Goal: Task Accomplishment & Management: Manage account settings

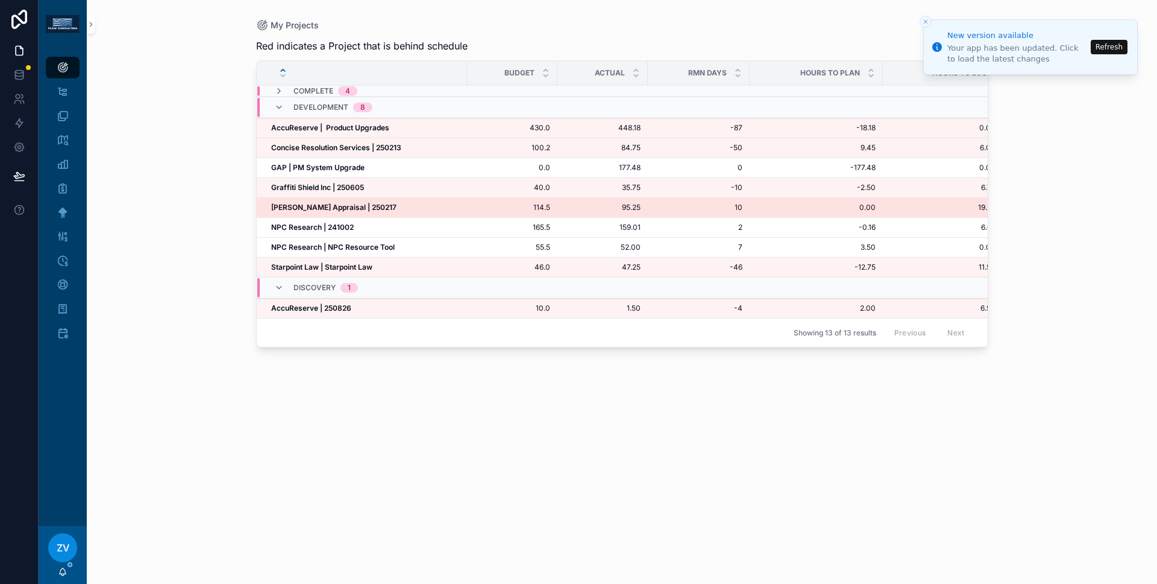
click at [375, 211] on div "Heffington Appraisal | 250217 Heffington Appraisal | 250217" at bounding box center [365, 208] width 189 height 10
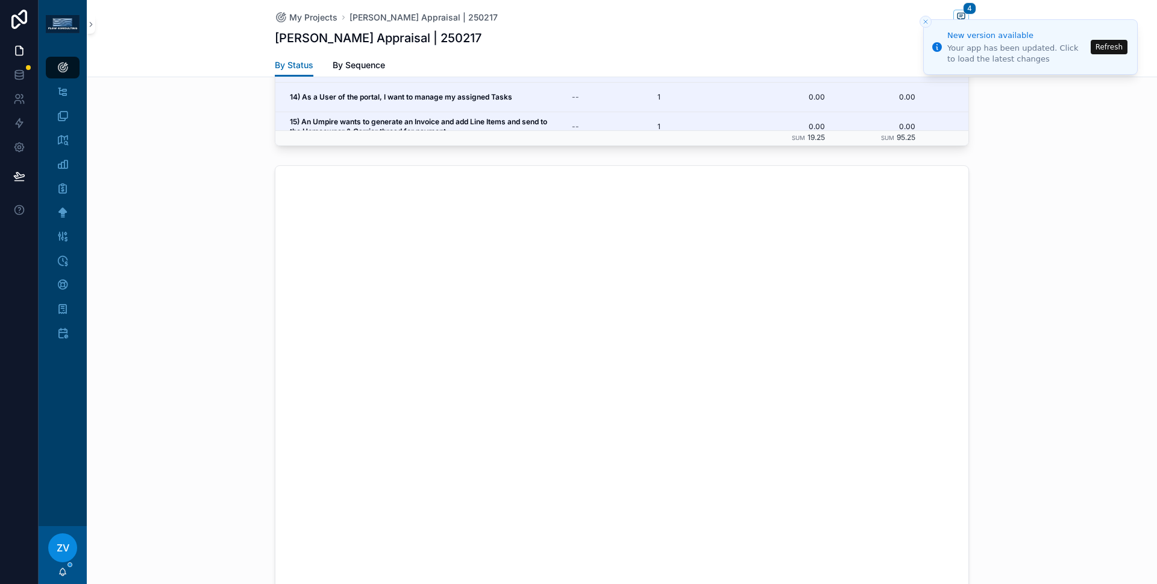
scroll to position [1439, 0]
click at [313, 24] on div "My Projects Heffington Appraisal | 250217 4" at bounding box center [622, 17] width 694 height 15
click at [313, 16] on span "My Projects" at bounding box center [313, 17] width 48 height 12
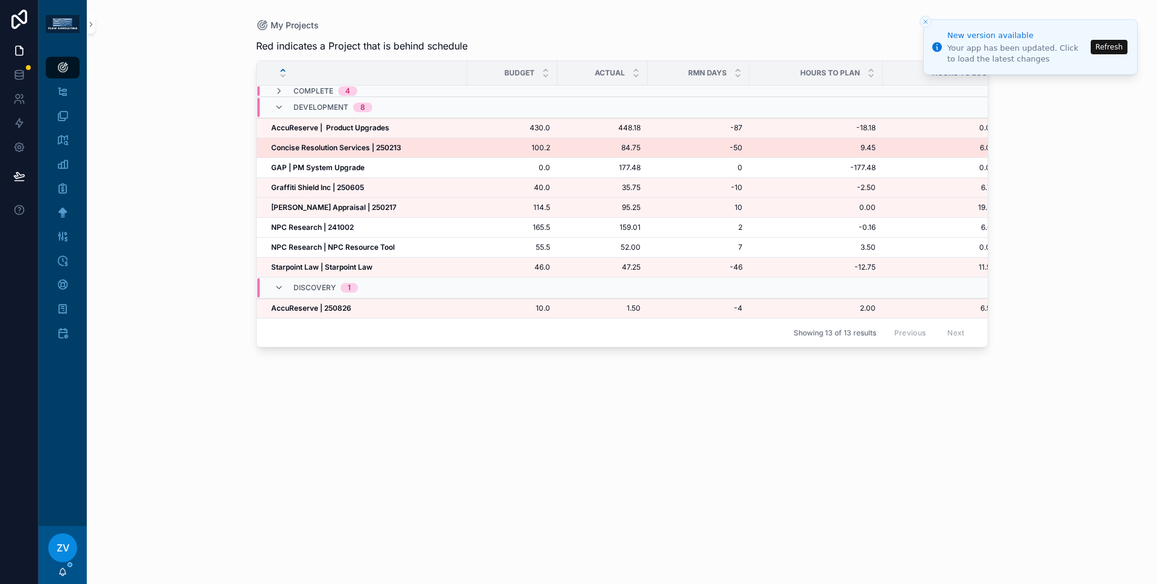
click at [367, 149] on strong "Concise Resolution Services | 250213" at bounding box center [336, 147] width 130 height 9
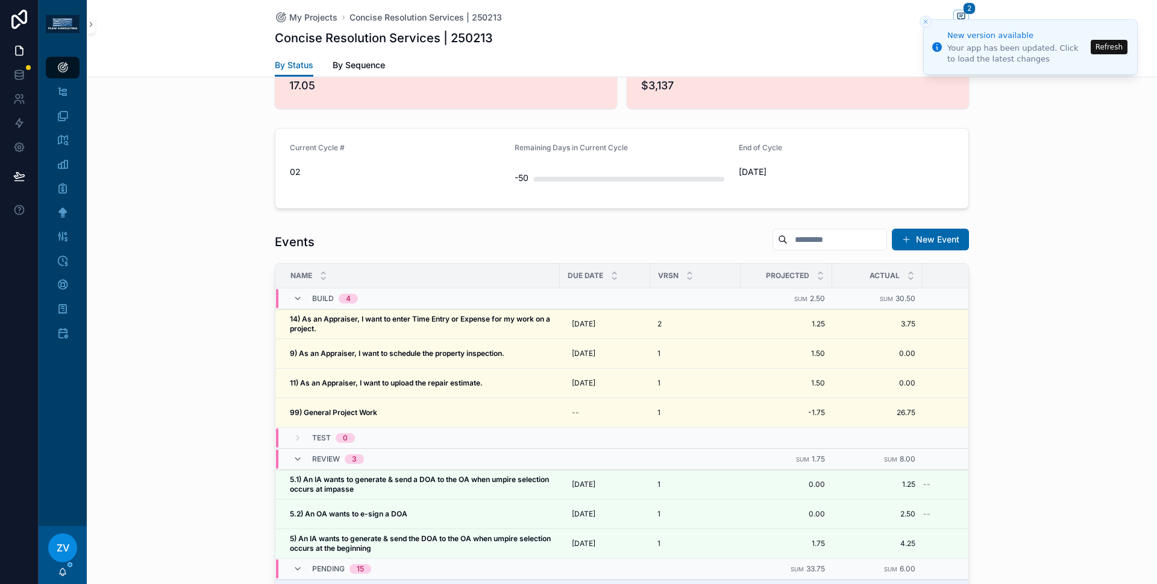
scroll to position [1034, 0]
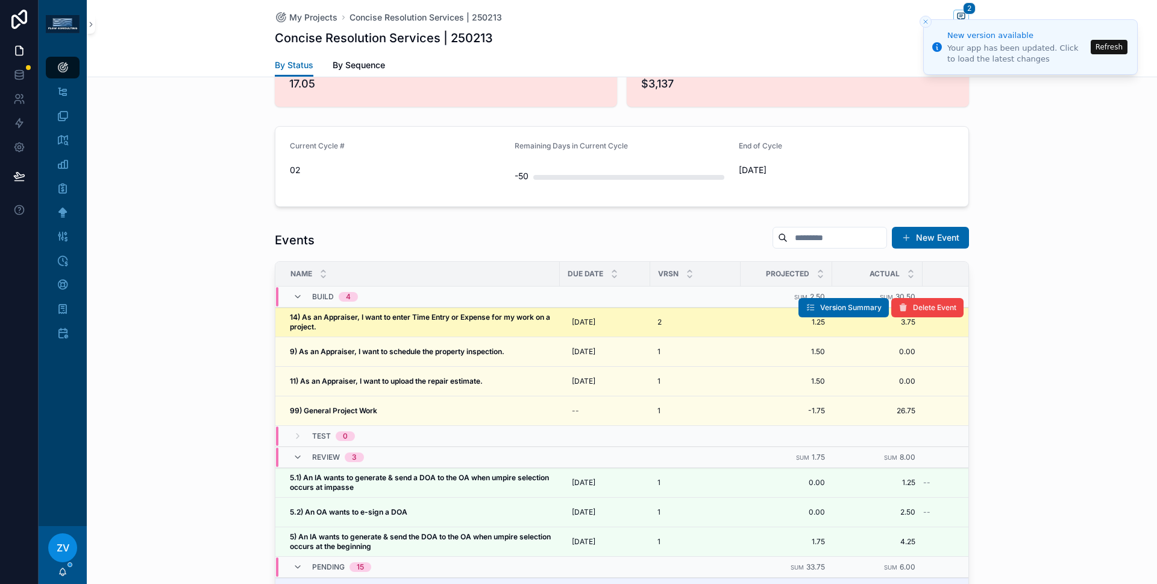
click at [350, 312] on strong "14) As an Appraiser, I want to enter Time Entry or Expense for my work on a pro…" at bounding box center [421, 321] width 262 height 19
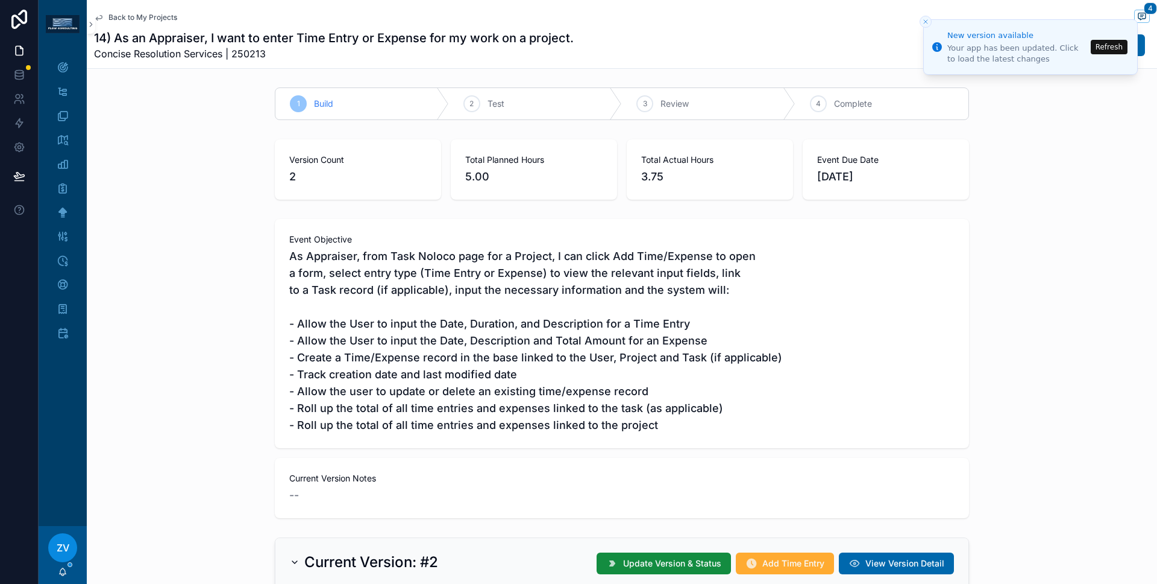
scroll to position [80, 0]
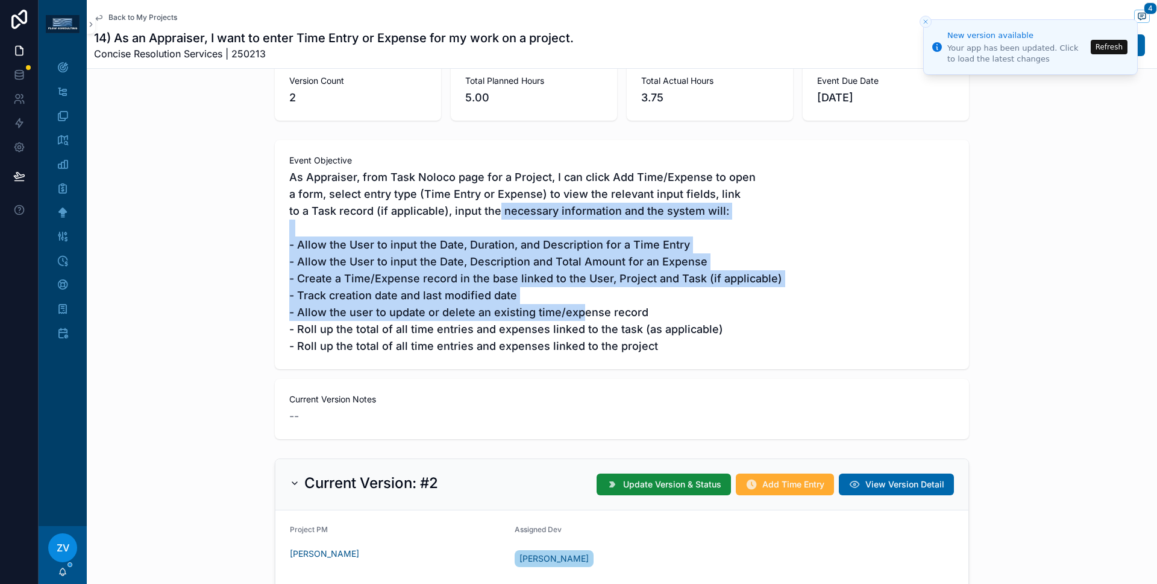
drag, startPoint x: 517, startPoint y: 209, endPoint x: 582, endPoint y: 316, distance: 125.2
click at [582, 316] on span "As Appraiser, from Task Noloco page for a Project, I can click Add Time/Expense…" at bounding box center [622, 262] width 666 height 186
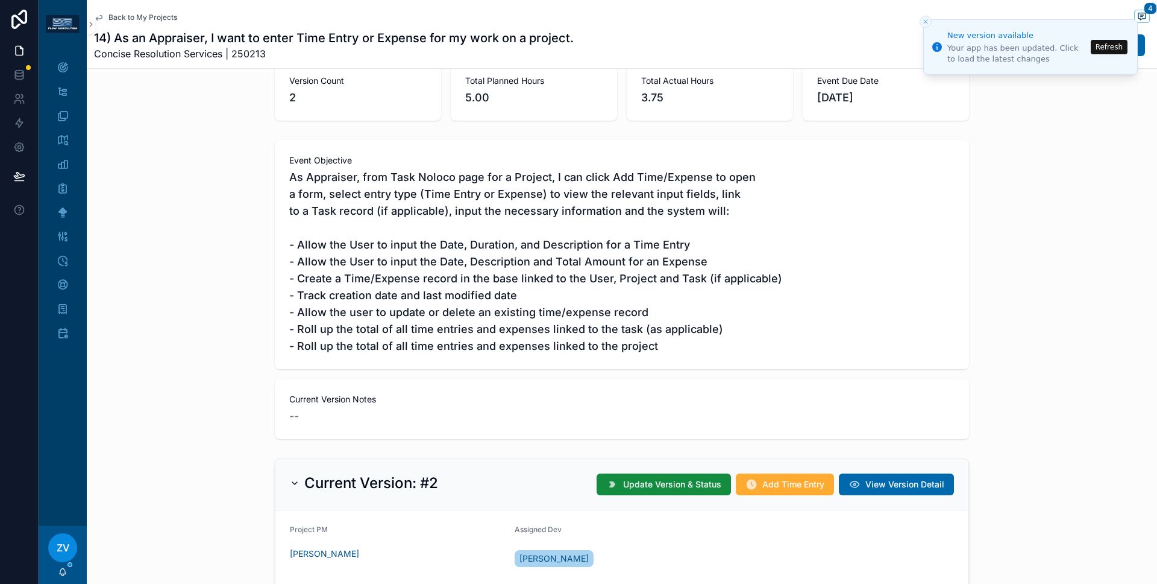
click at [154, 14] on span "Back to My Projects" at bounding box center [143, 18] width 69 height 10
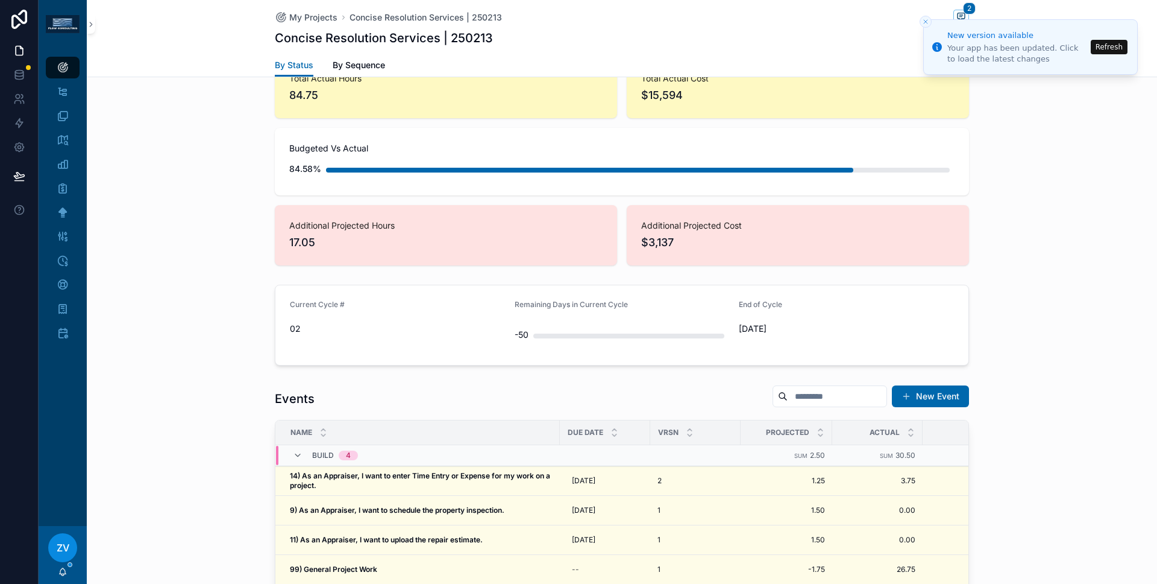
scroll to position [1048, 0]
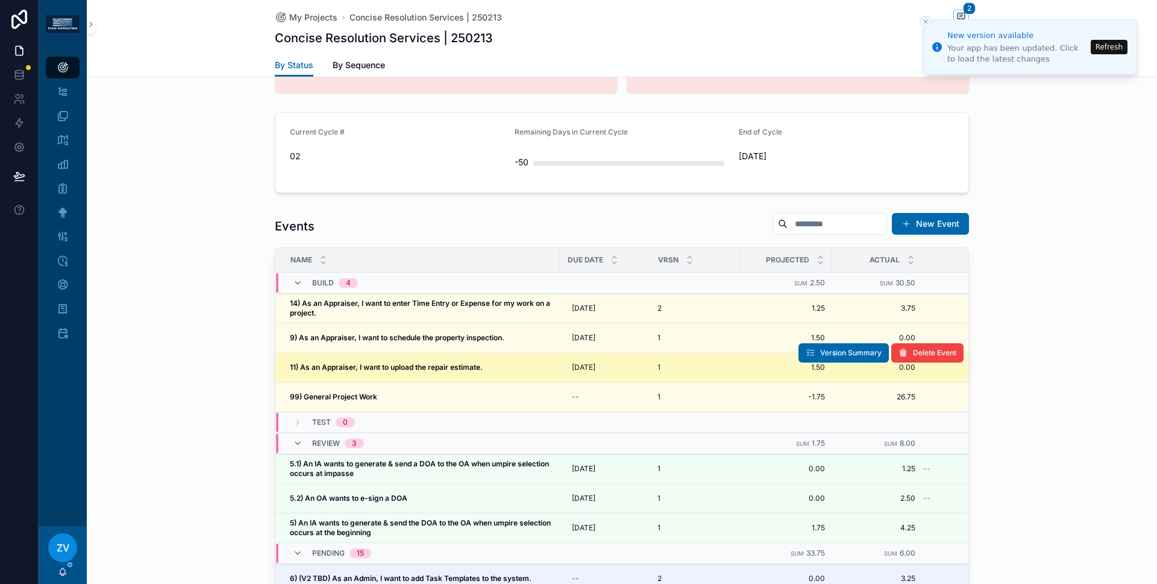
click at [410, 362] on td "11) As an Appraiser, I want to upload the repair estimate. 11) As an Appraiser,…" at bounding box center [418, 368] width 285 height 30
click at [414, 362] on strong "11) As an Appraiser, I want to upload the repair estimate." at bounding box center [386, 366] width 193 height 9
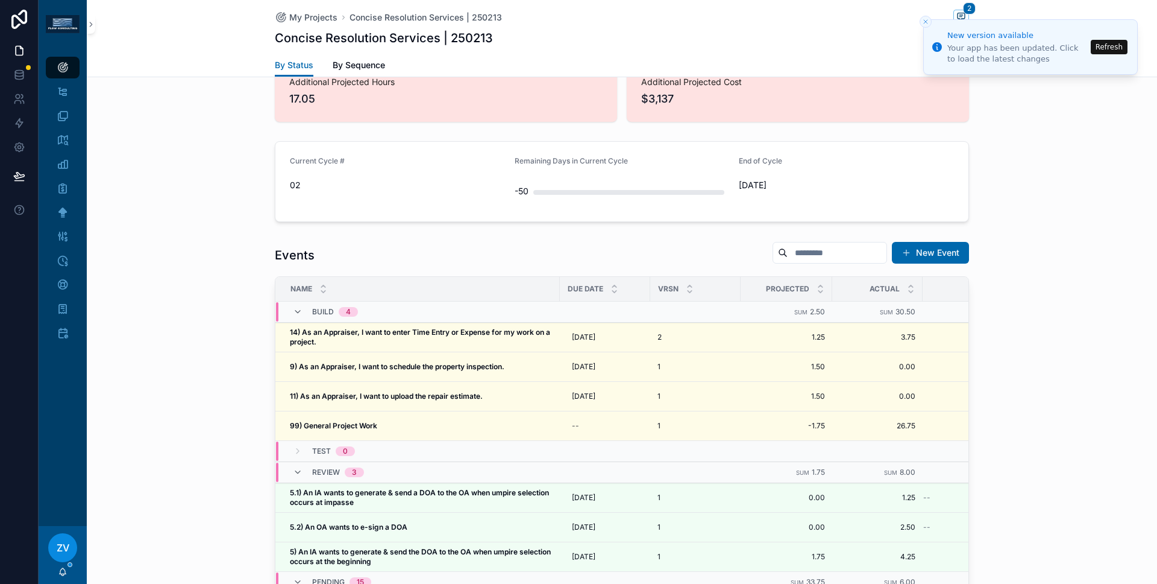
scroll to position [1183, 0]
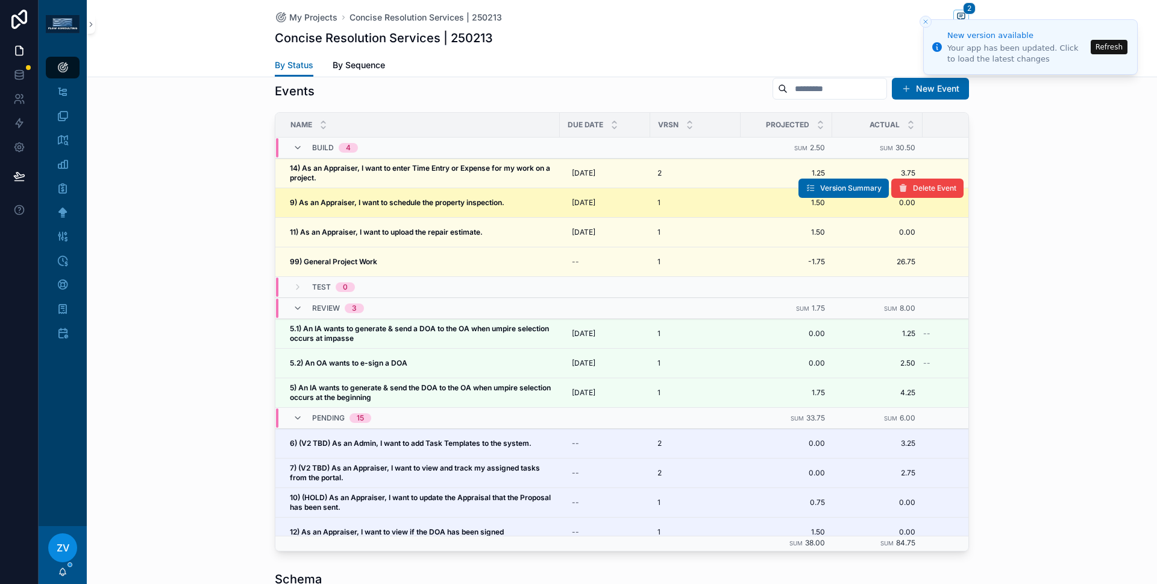
click at [326, 198] on strong "9) As an Appraiser, I want to schedule the property inspection." at bounding box center [397, 202] width 215 height 9
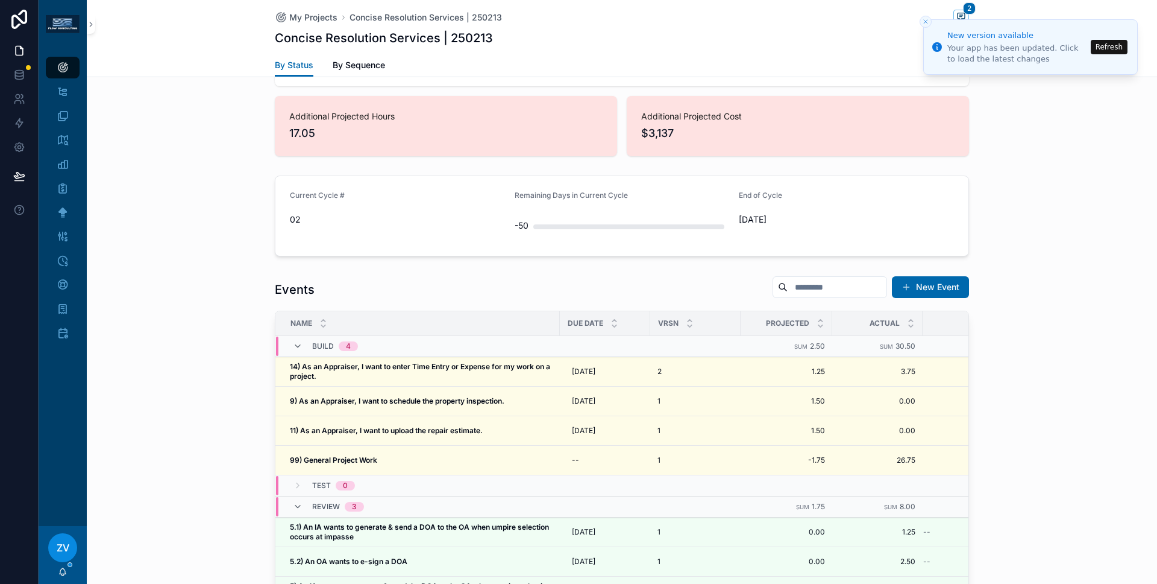
scroll to position [1133, 0]
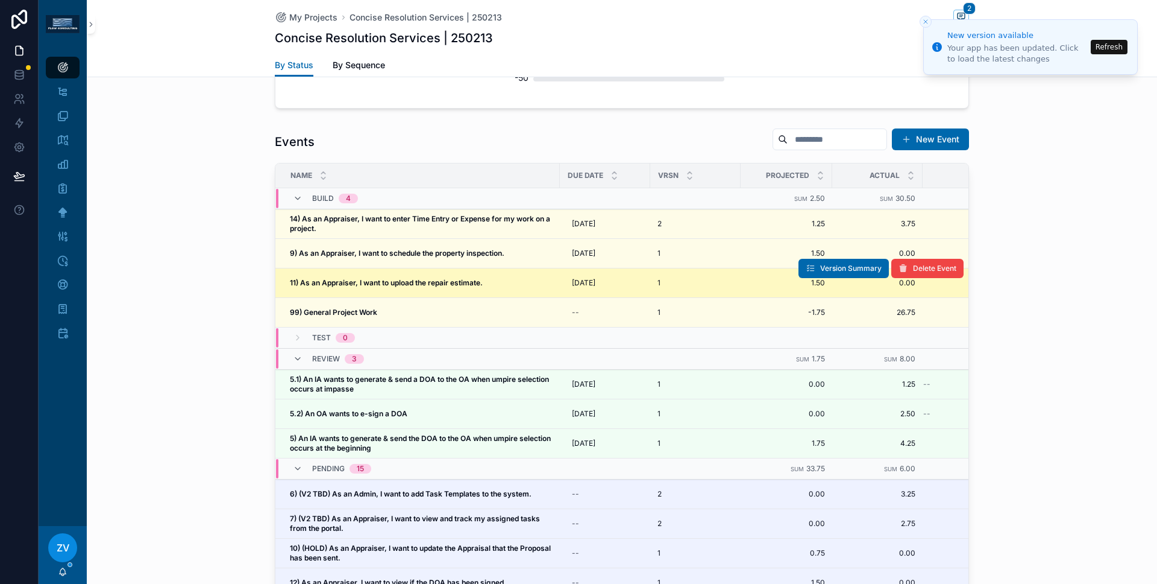
click at [341, 276] on td "11) As an Appraiser, I want to upload the repair estimate. 11) As an Appraiser,…" at bounding box center [418, 283] width 285 height 30
click at [331, 278] on strong "11) As an Appraiser, I want to upload the repair estimate." at bounding box center [386, 282] width 193 height 9
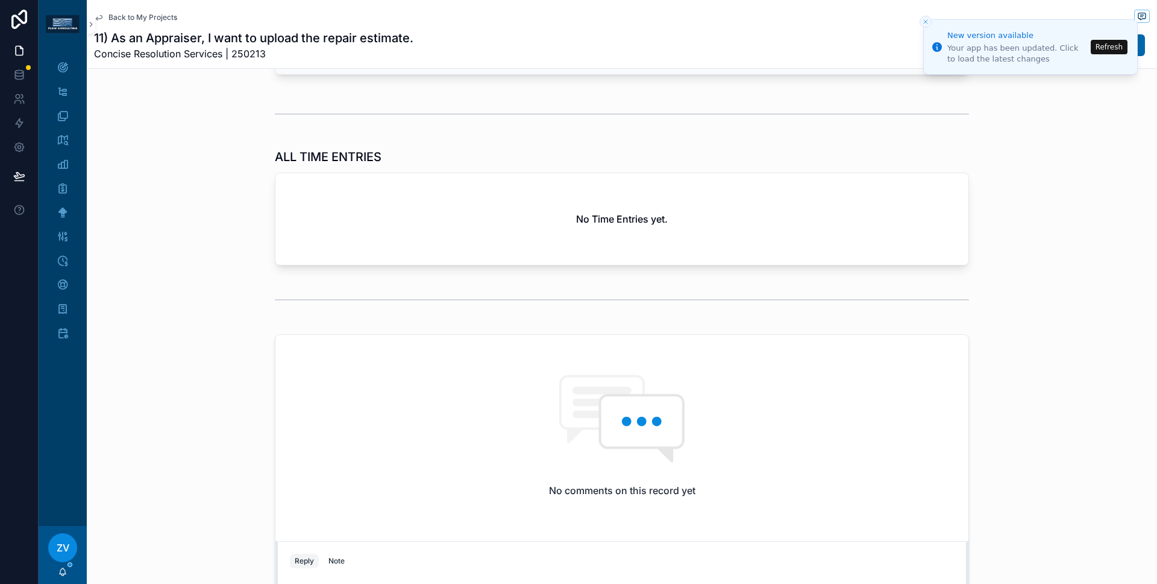
click at [154, 19] on span "Back to My Projects" at bounding box center [143, 18] width 69 height 10
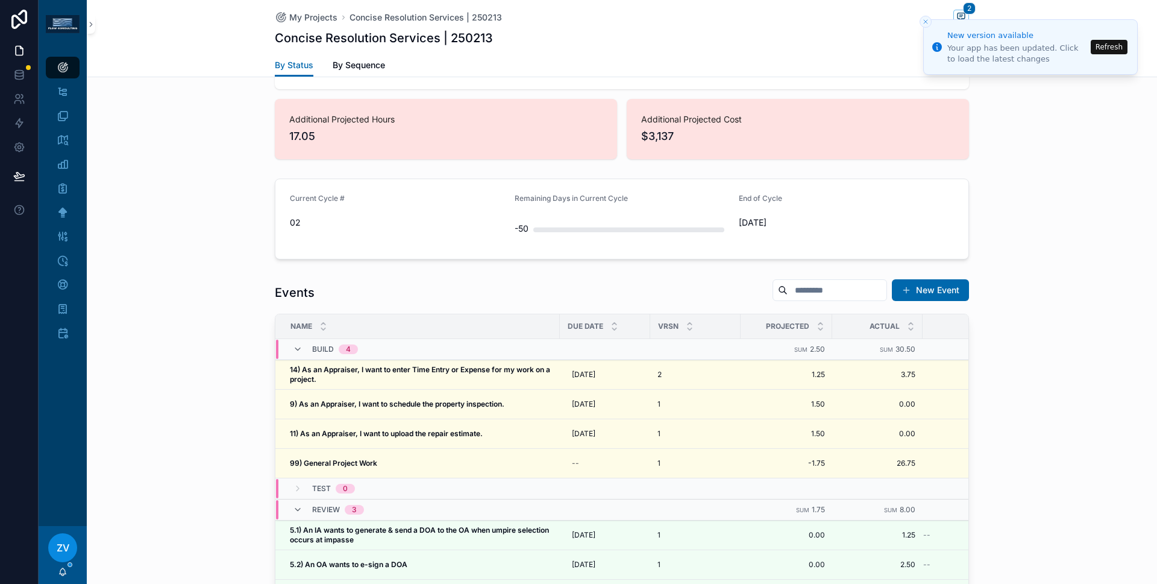
scroll to position [1028, 0]
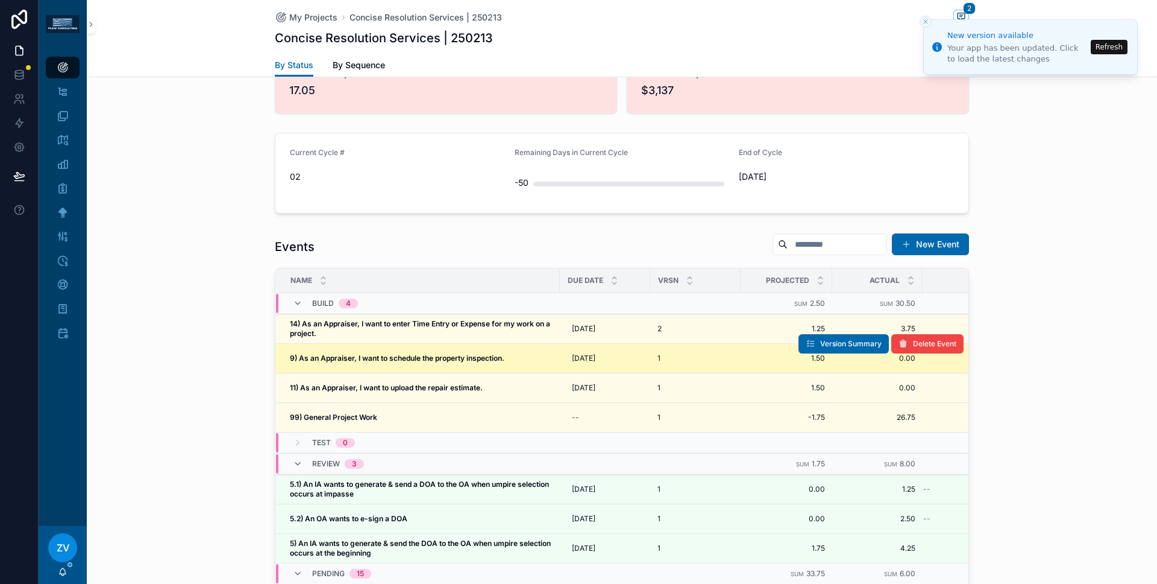
click at [386, 353] on strong "9) As an Appraiser, I want to schedule the property inspection." at bounding box center [397, 357] width 215 height 9
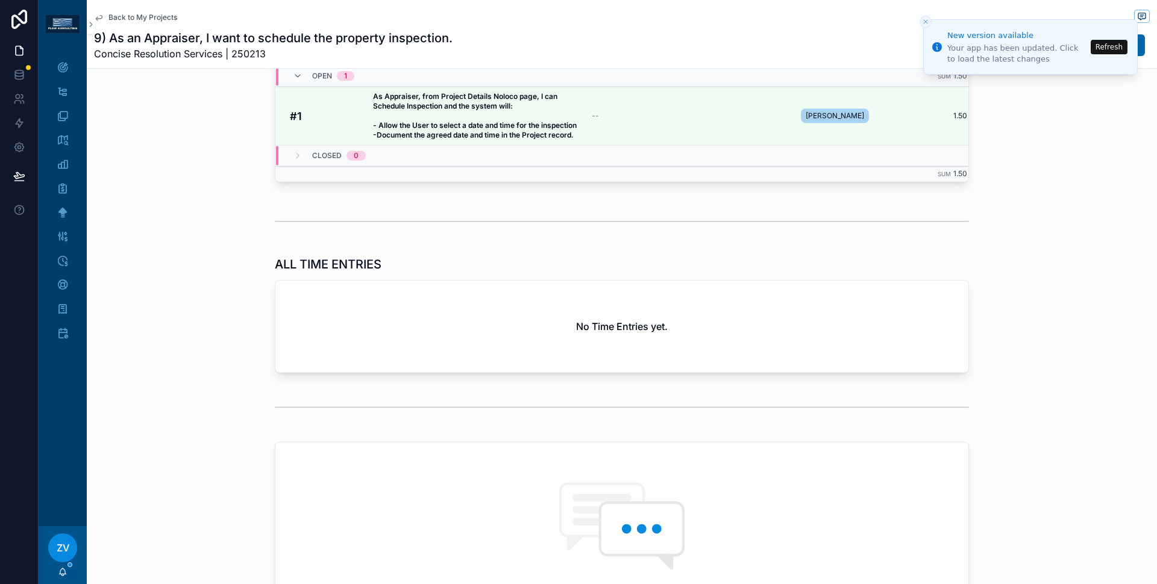
click at [157, 20] on span "Back to My Projects" at bounding box center [143, 18] width 69 height 10
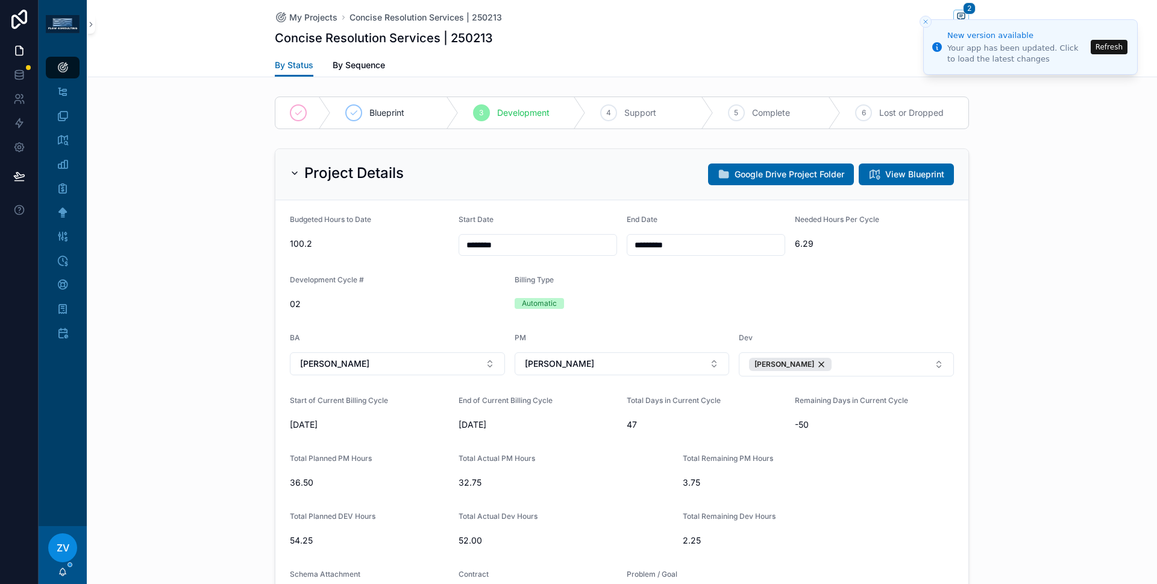
click at [924, 22] on icon "Close toast" at bounding box center [925, 21] width 7 height 7
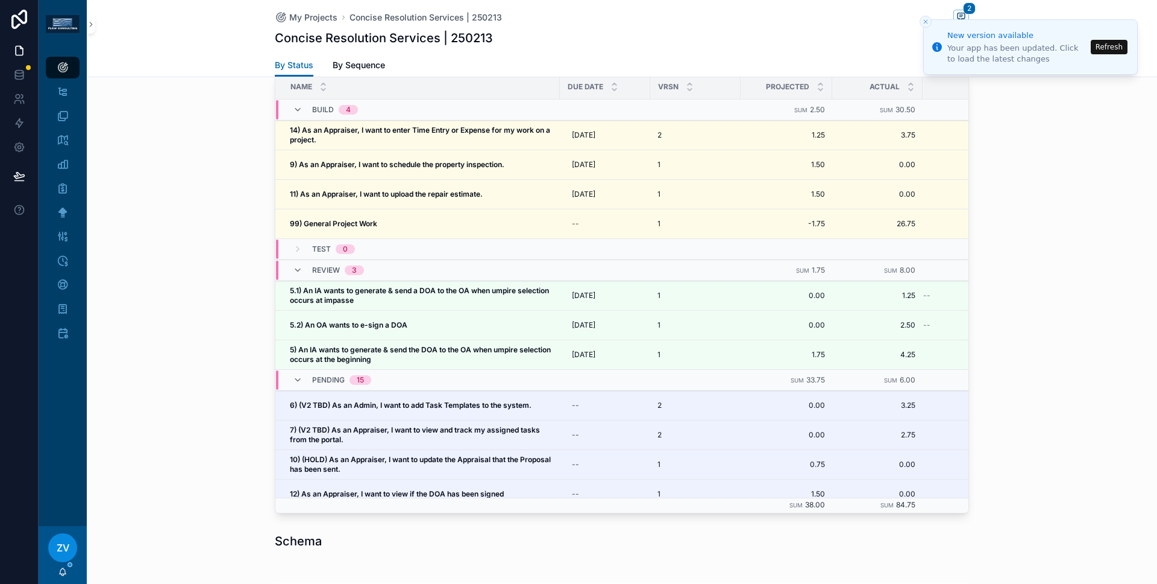
scroll to position [1202, 0]
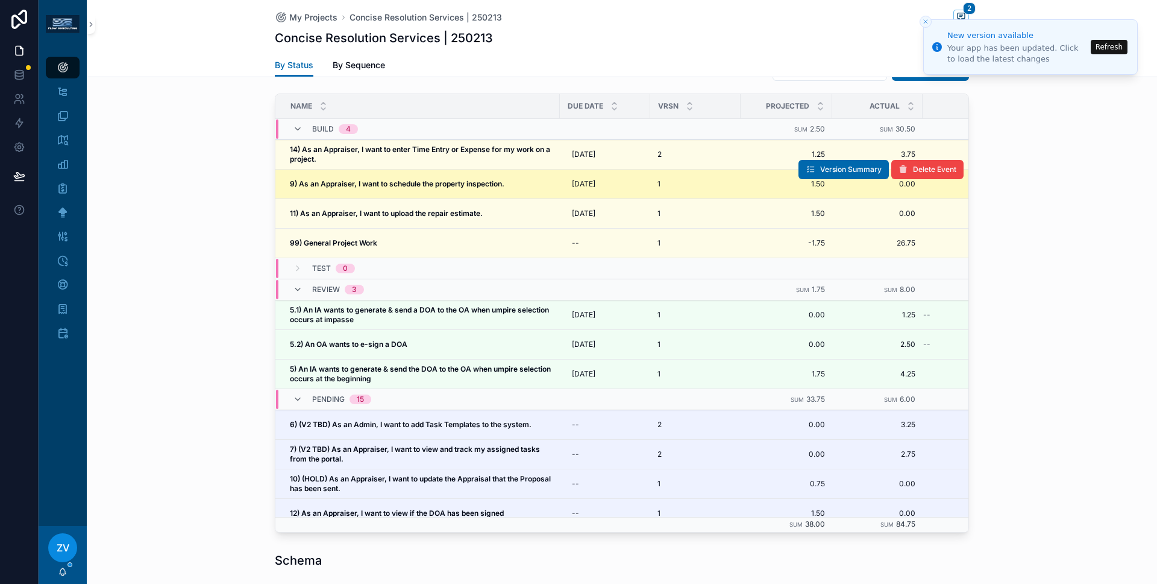
click at [371, 179] on strong "9) As an Appraiser, I want to schedule the property inspection." at bounding box center [397, 183] width 215 height 9
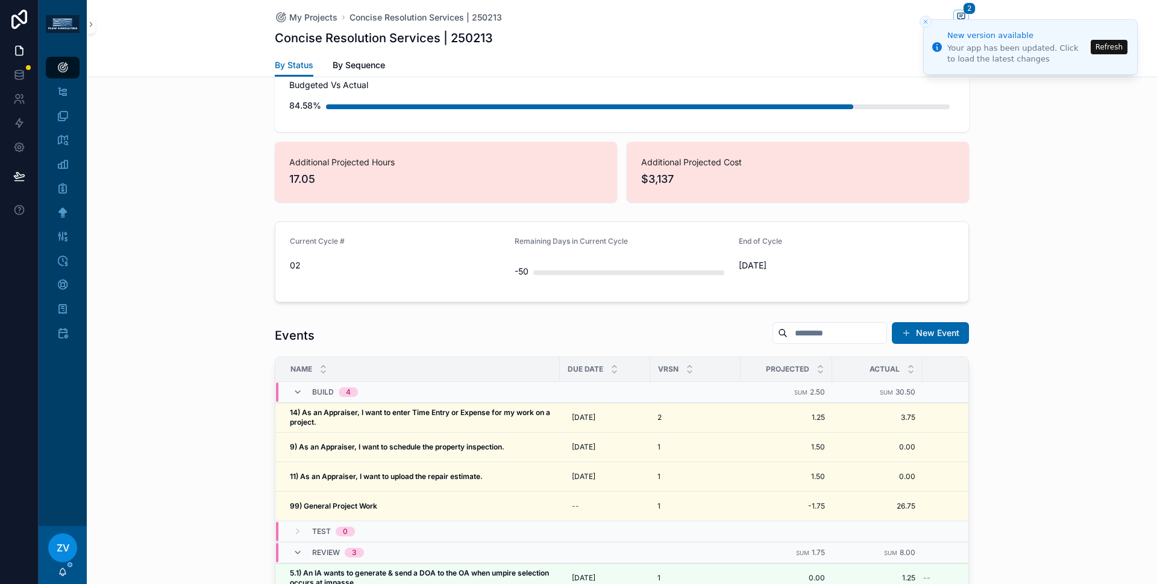
scroll to position [1001, 0]
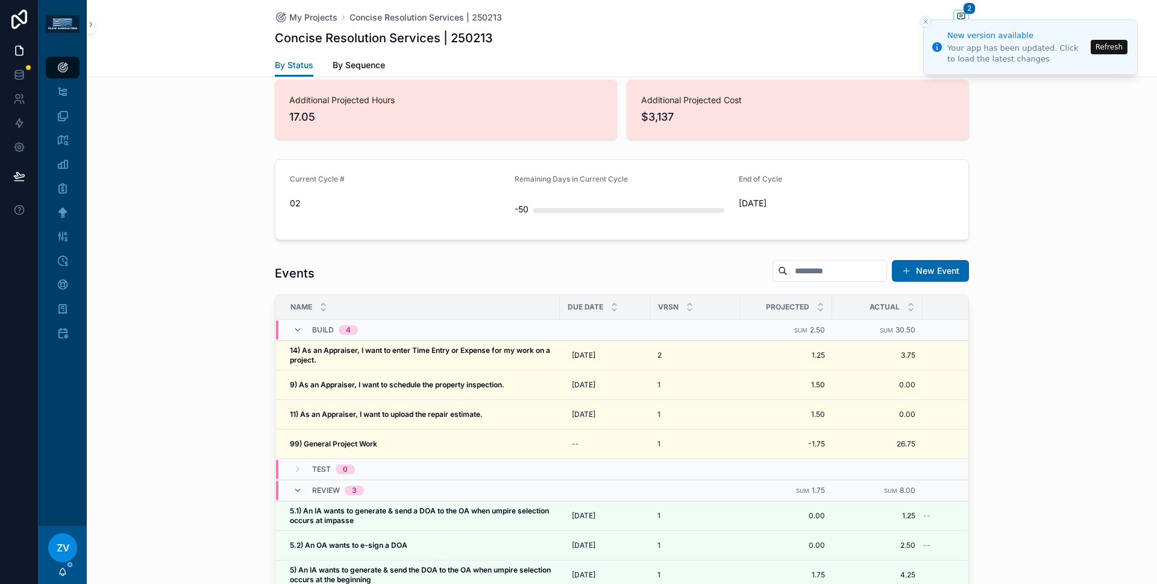
click at [262, 380] on div "Events New Event Name Due Date VRSN Projected Actual Original Build 4 Sum 2.50 …" at bounding box center [622, 495] width 1071 height 483
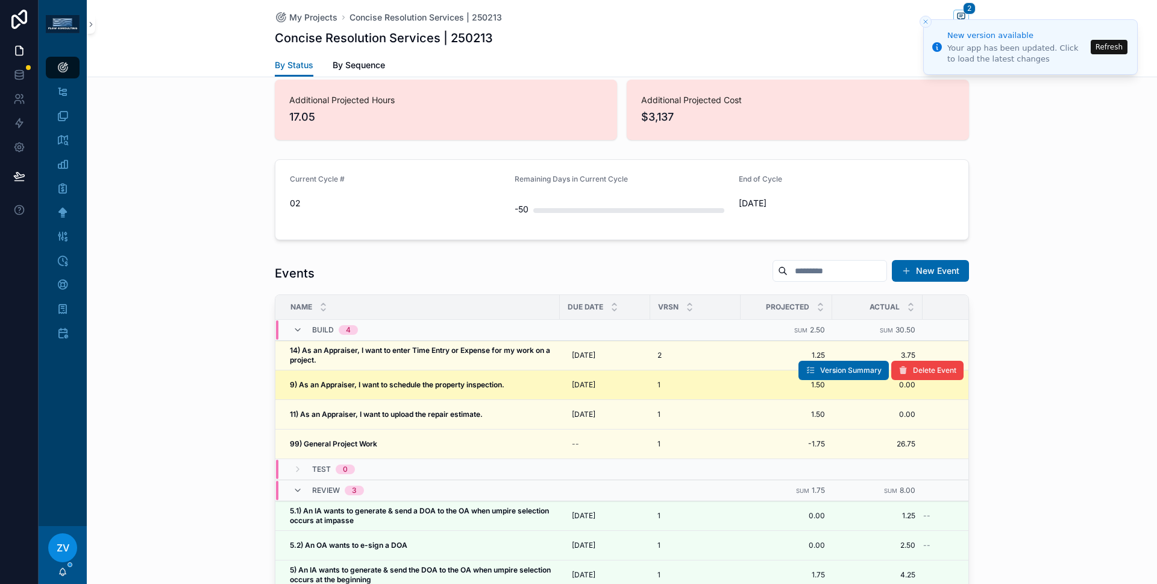
click at [348, 380] on strong "9) As an Appraiser, I want to schedule the property inspection." at bounding box center [397, 384] width 215 height 9
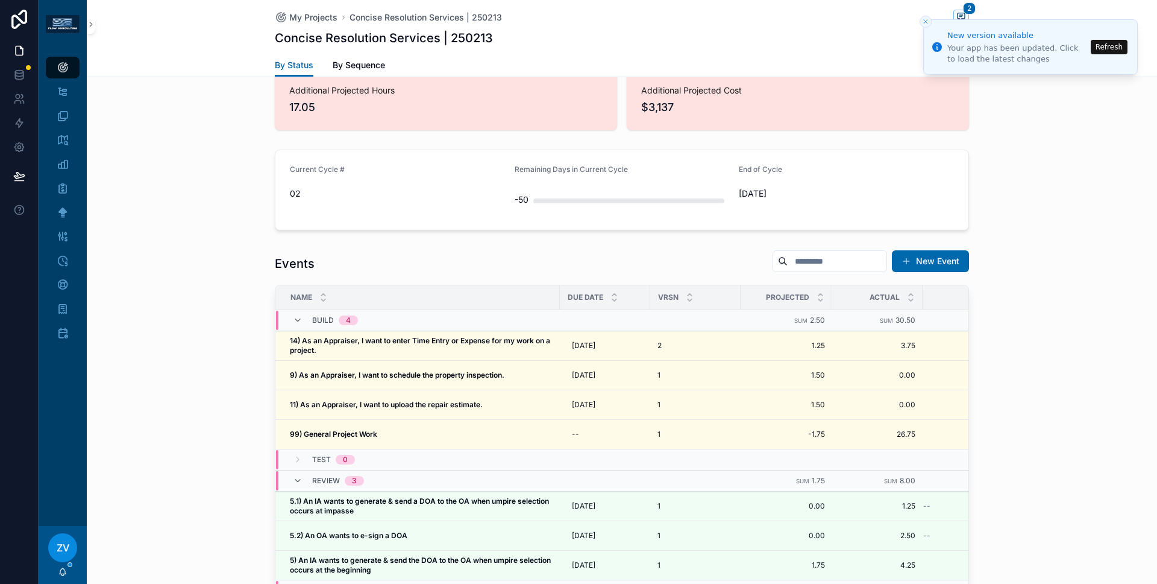
scroll to position [1080, 0]
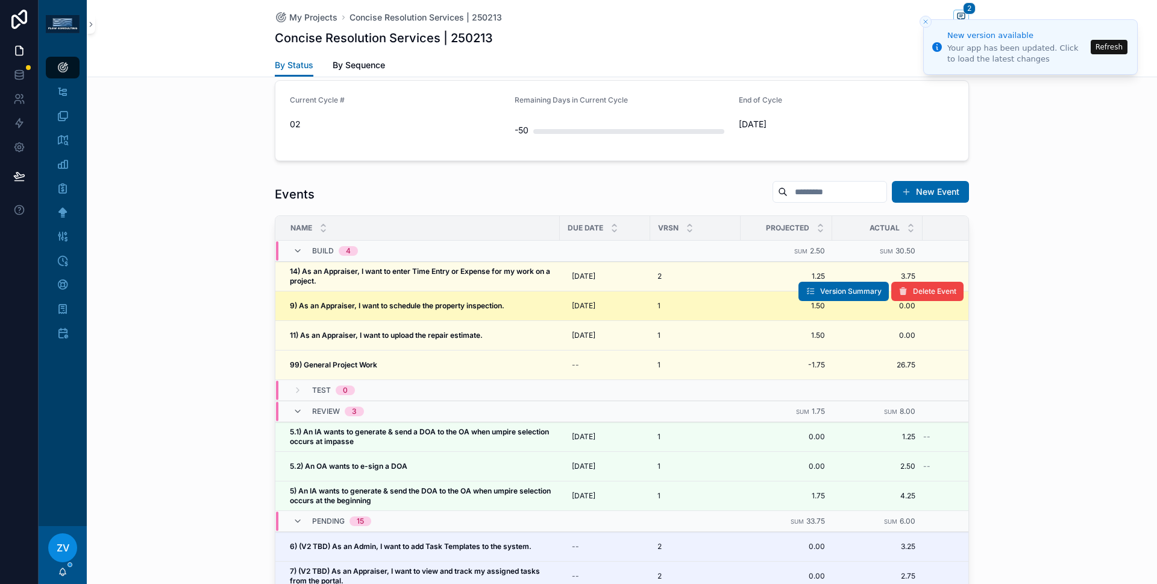
click at [351, 301] on strong "9) As an Appraiser, I want to schedule the property inspection." at bounding box center [397, 305] width 215 height 9
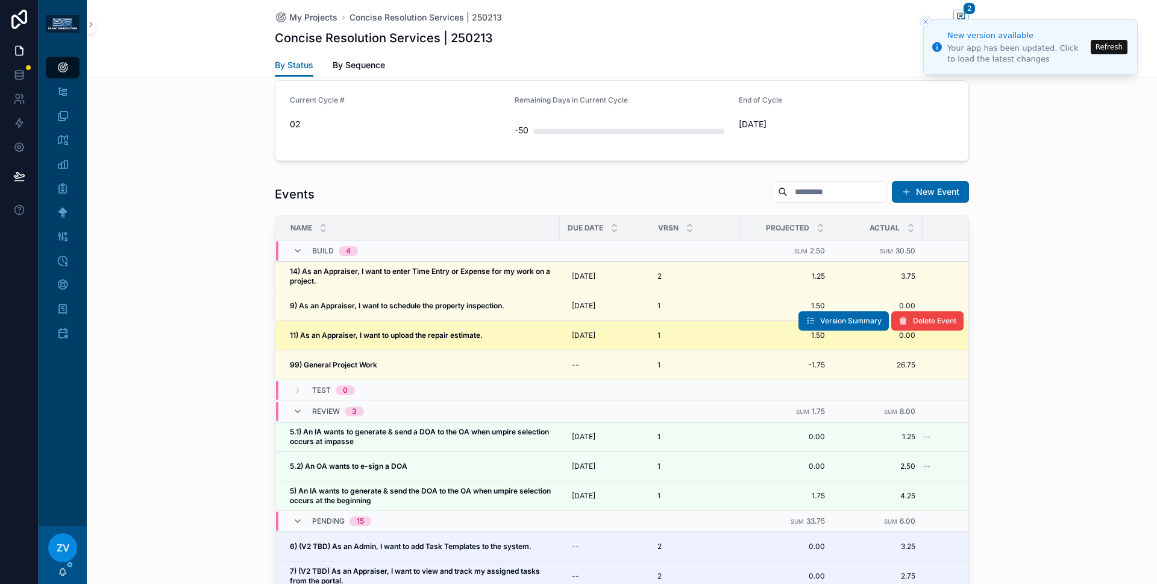
click at [310, 330] on strong "11) As an Appraiser, I want to upload the repair estimate." at bounding box center [386, 334] width 193 height 9
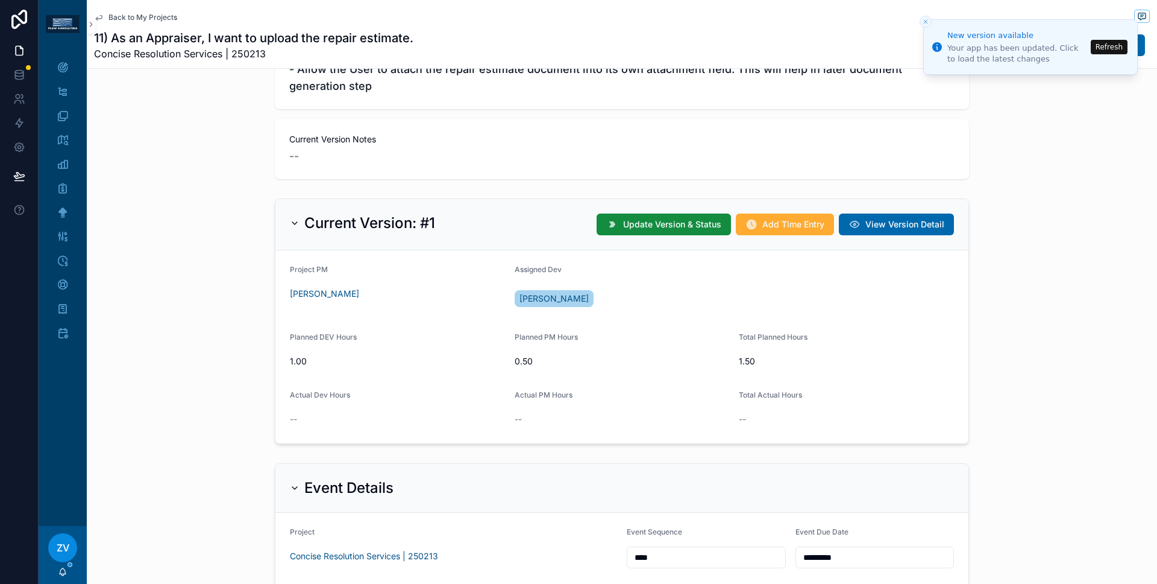
scroll to position [94, 0]
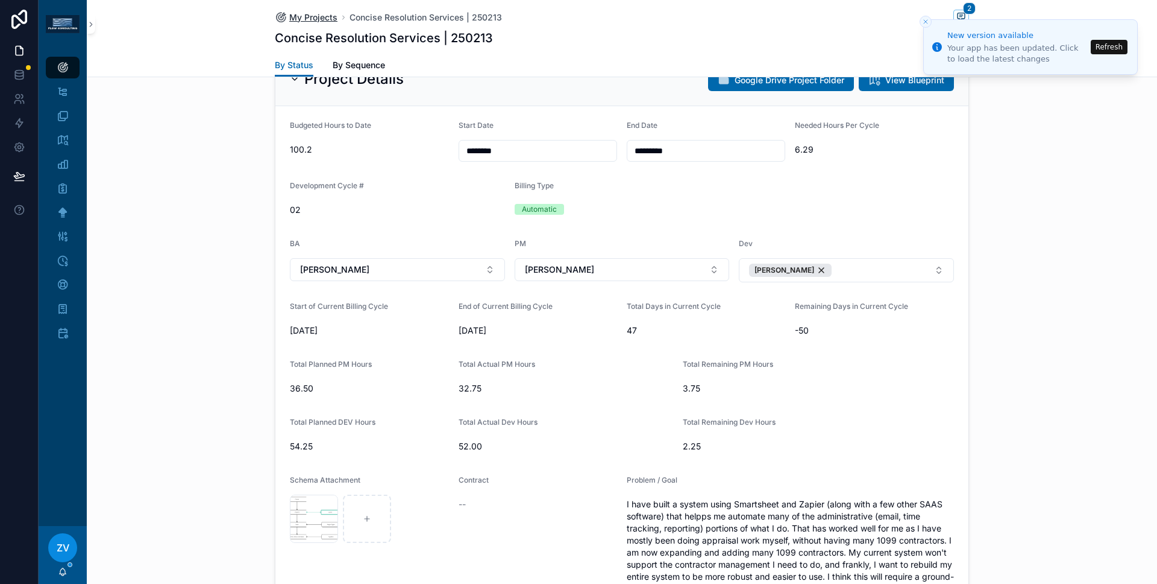
click at [300, 15] on span "My Projects" at bounding box center [313, 17] width 48 height 12
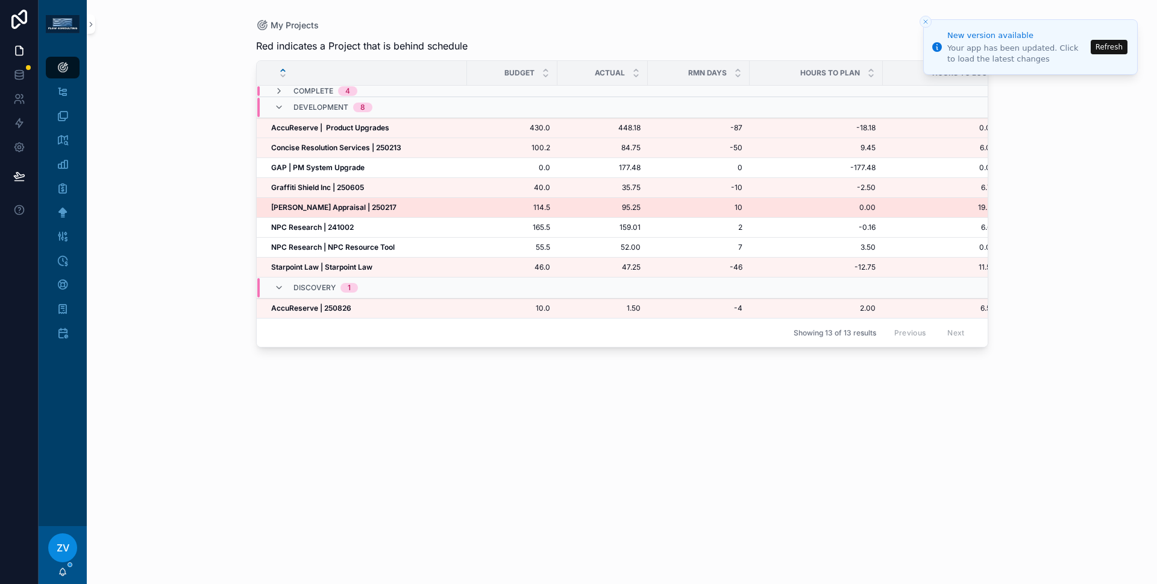
click at [291, 210] on strong "Heffington Appraisal | 250217" at bounding box center [333, 207] width 125 height 9
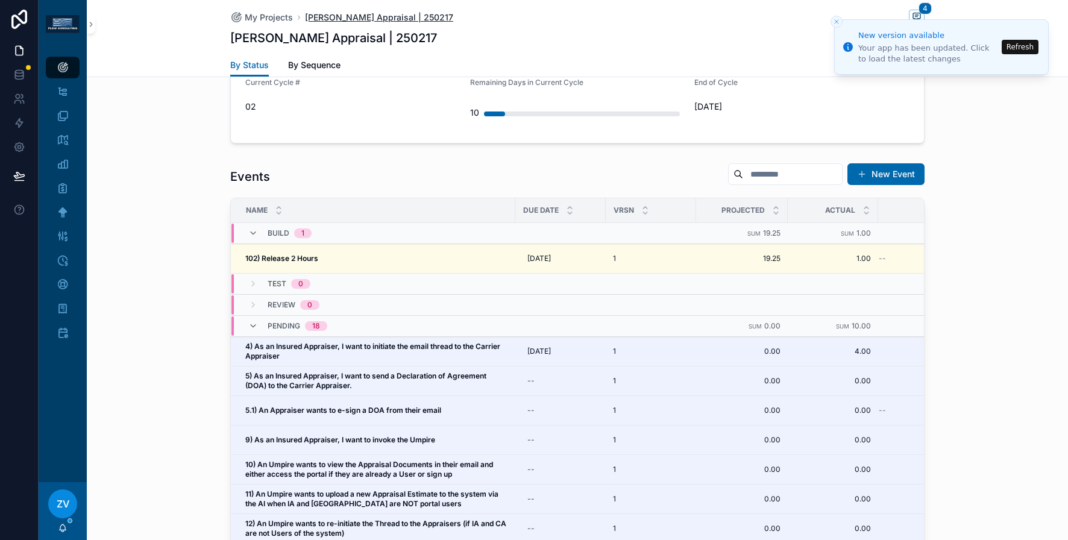
scroll to position [130, 0]
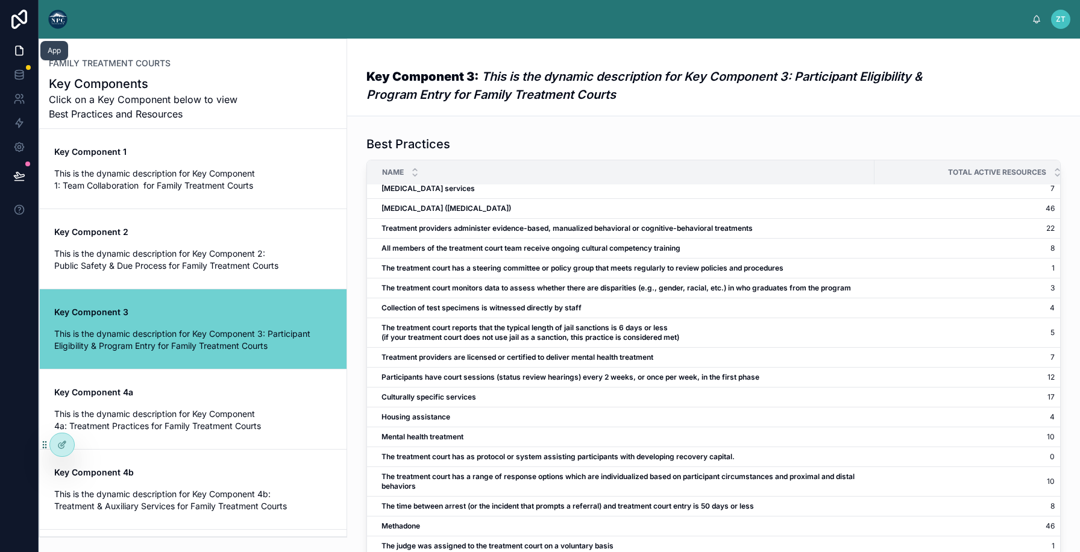
click at [27, 52] on link at bounding box center [19, 51] width 38 height 24
click at [52, 26] on img at bounding box center [57, 19] width 19 height 19
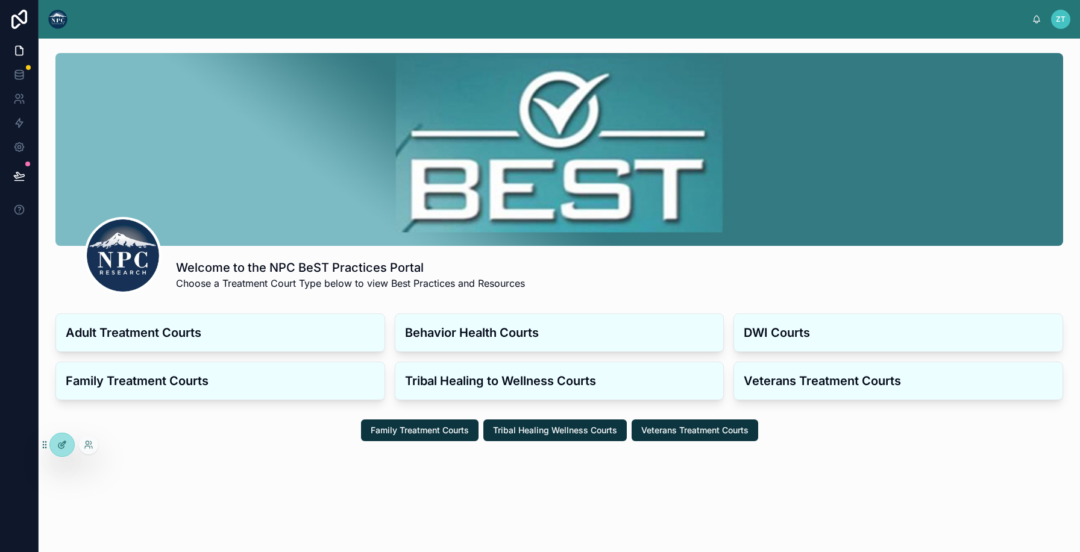
click at [62, 444] on icon at bounding box center [62, 445] width 10 height 10
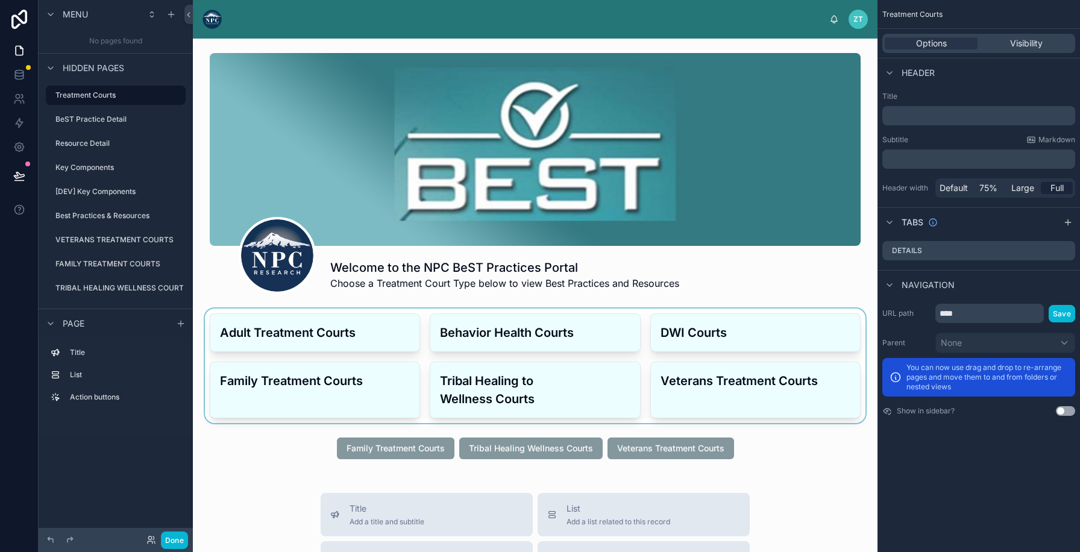
click at [258, 332] on div at bounding box center [536, 366] width 666 height 115
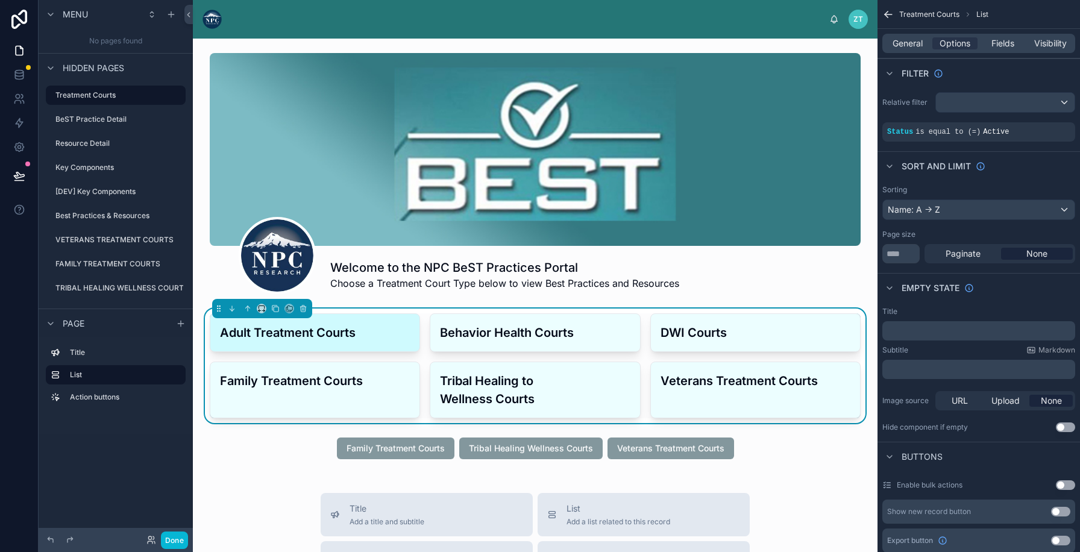
click at [295, 332] on h3 "Adult Treatment Courts" at bounding box center [315, 333] width 190 height 18
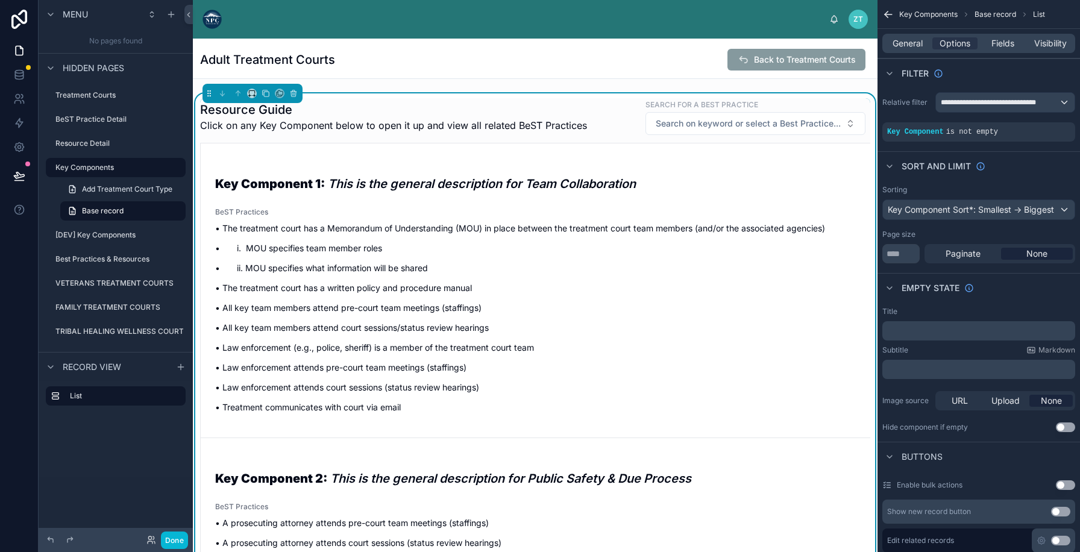
click at [441, 213] on span "BeST Practices" at bounding box center [535, 212] width 641 height 10
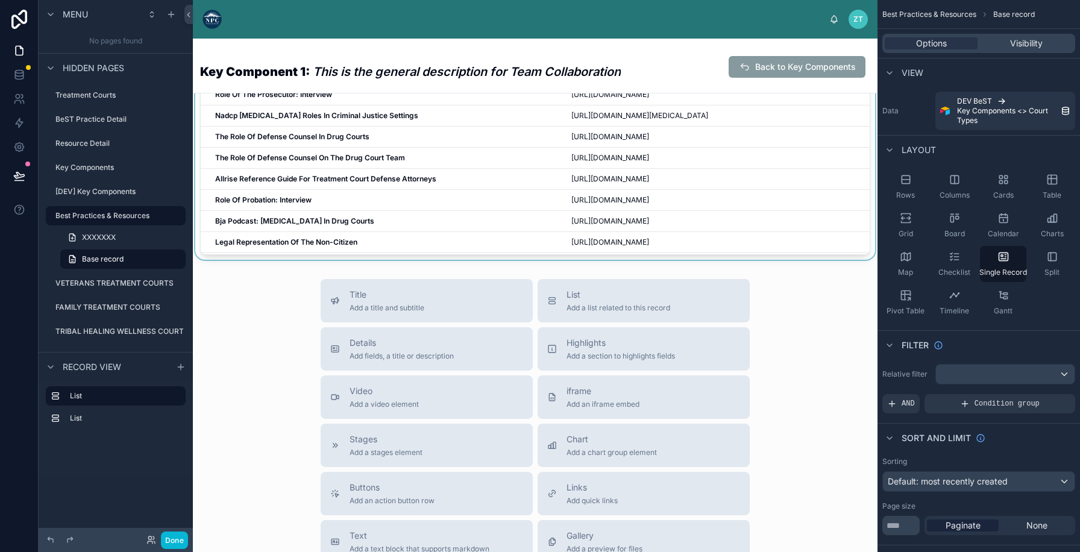
scroll to position [673, 0]
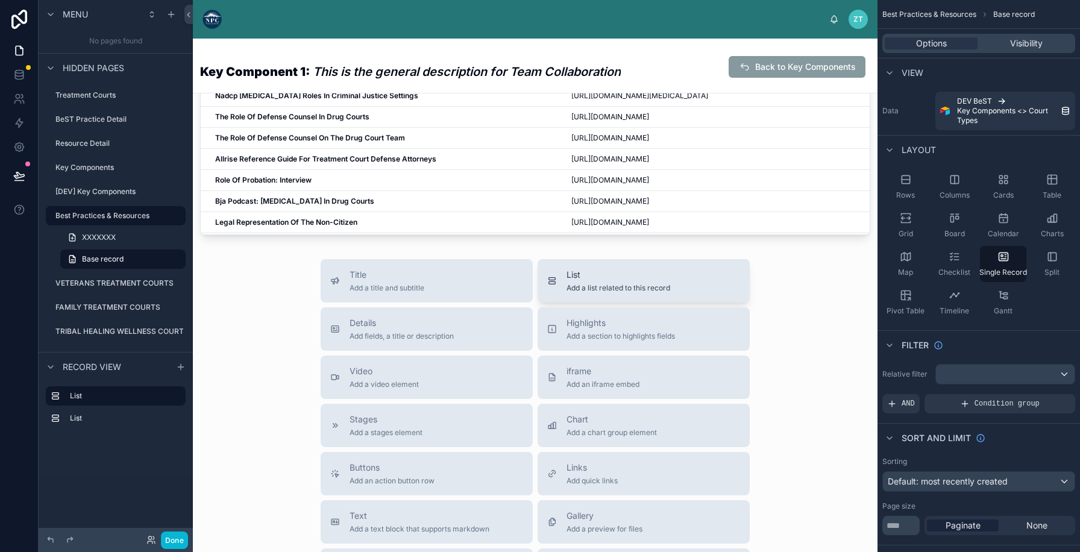
click at [611, 294] on button "List Add a list related to this record" at bounding box center [644, 280] width 212 height 43
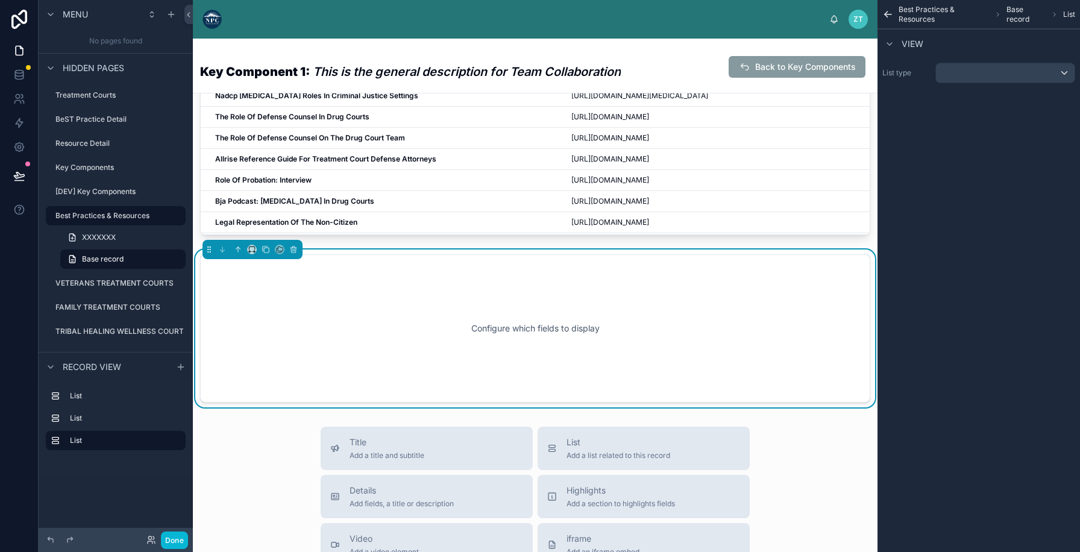
scroll to position [705, 0]
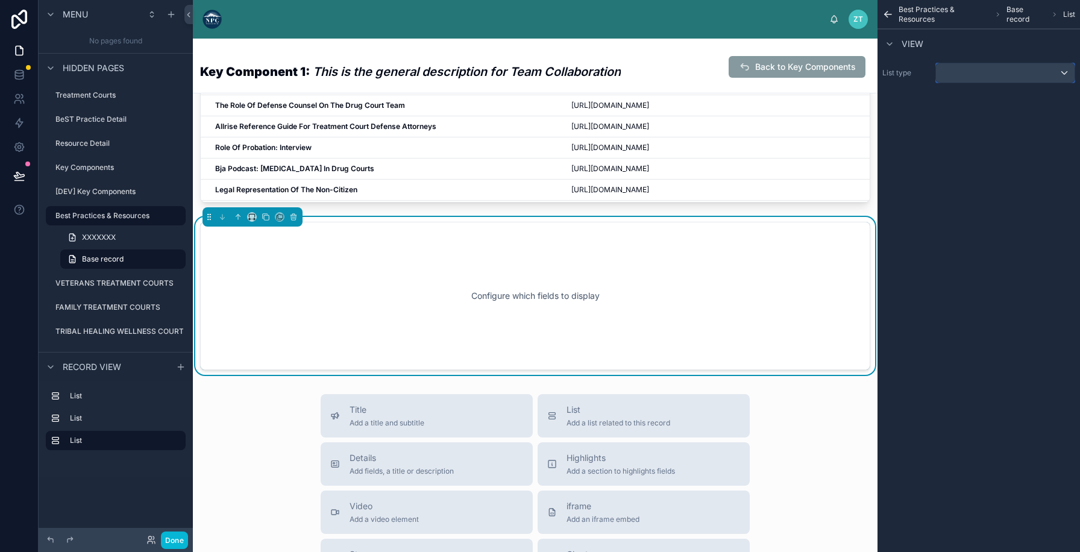
click at [962, 69] on div "scrollable content" at bounding box center [1005, 72] width 139 height 19
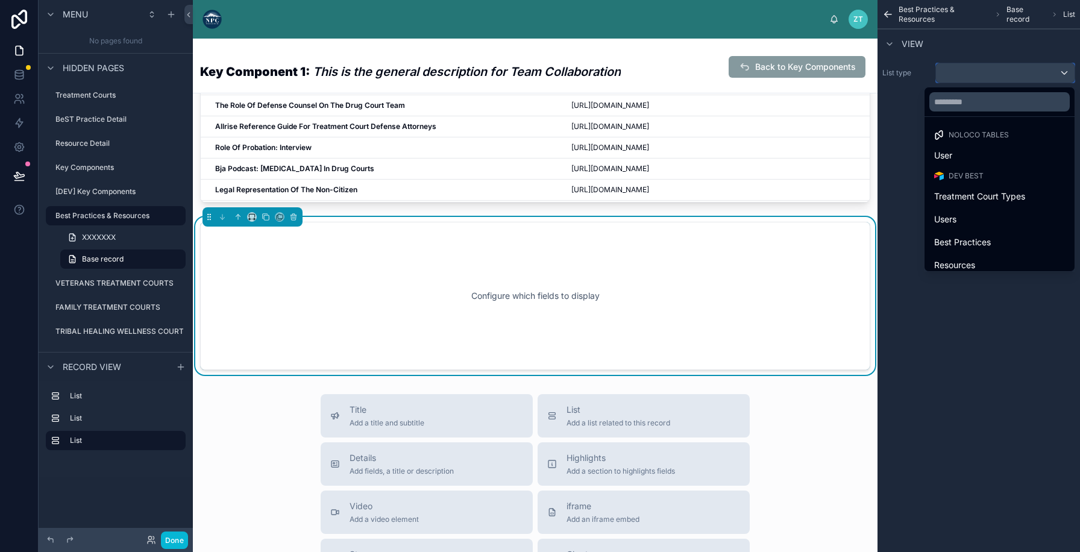
scroll to position [53, 0]
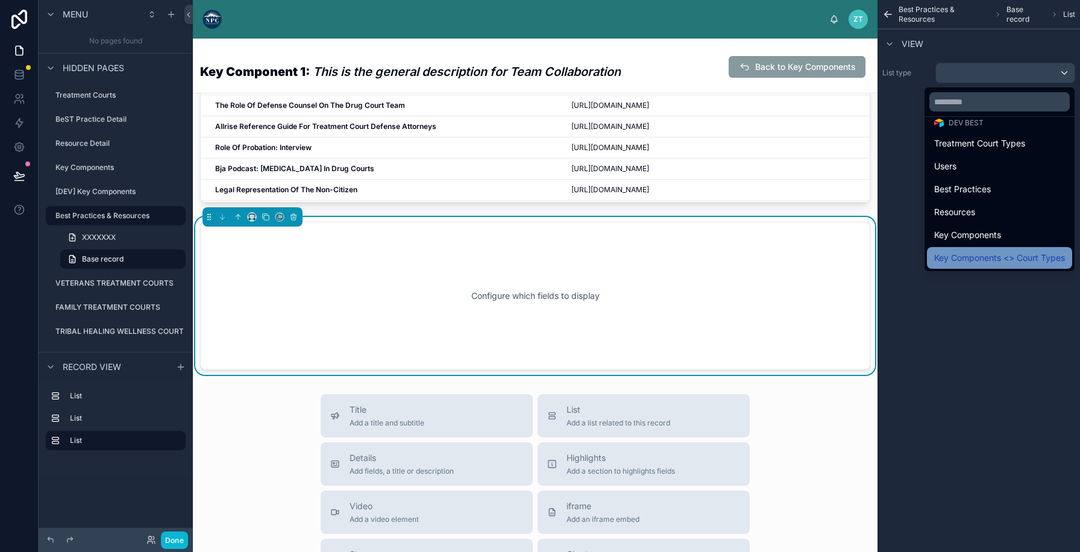
click at [956, 256] on span "Key Components <> Court Types" at bounding box center [999, 258] width 131 height 14
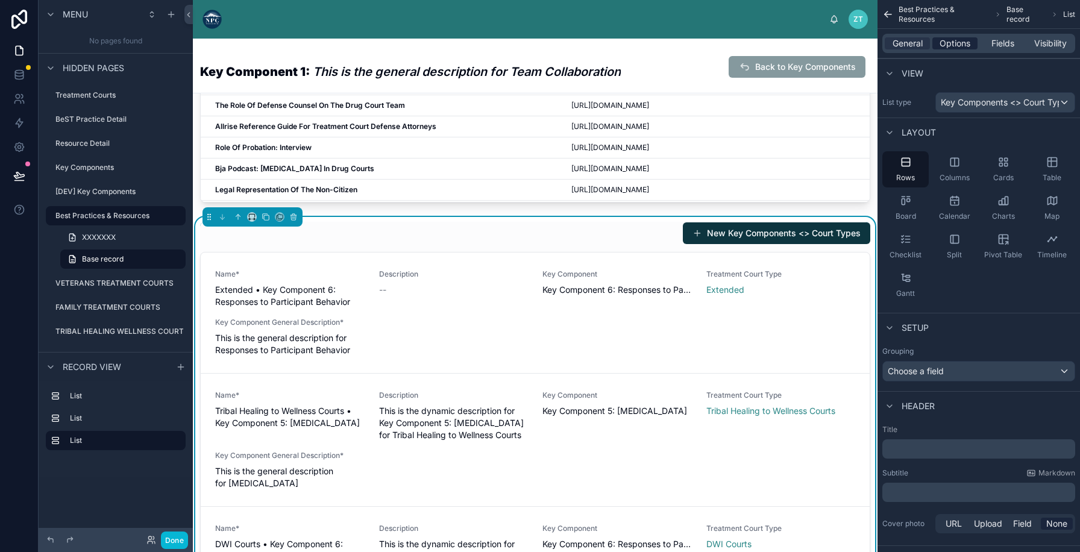
click at [956, 40] on span "Options" at bounding box center [955, 43] width 31 height 12
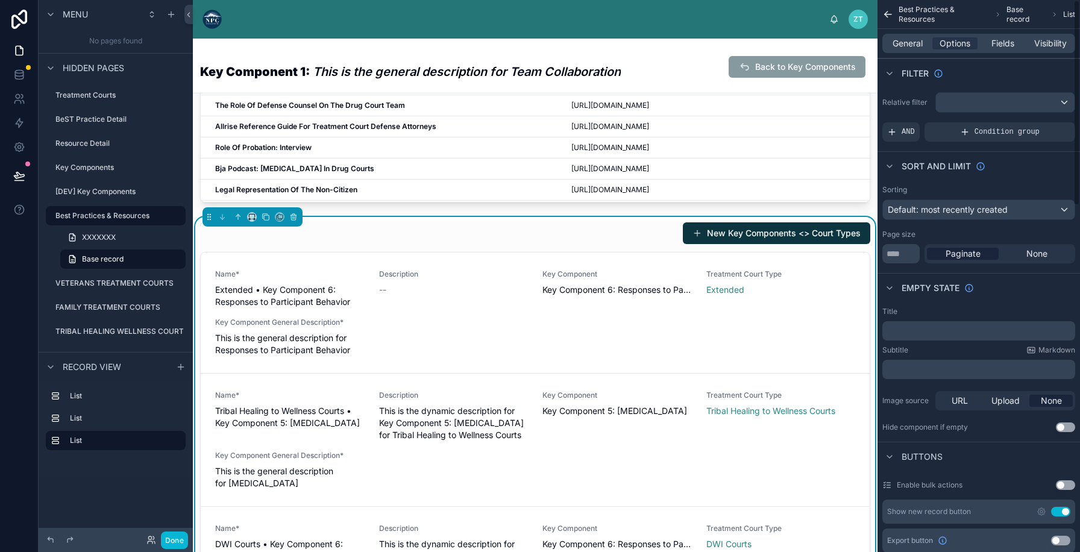
click at [1059, 513] on button "Use setting" at bounding box center [1060, 512] width 19 height 10
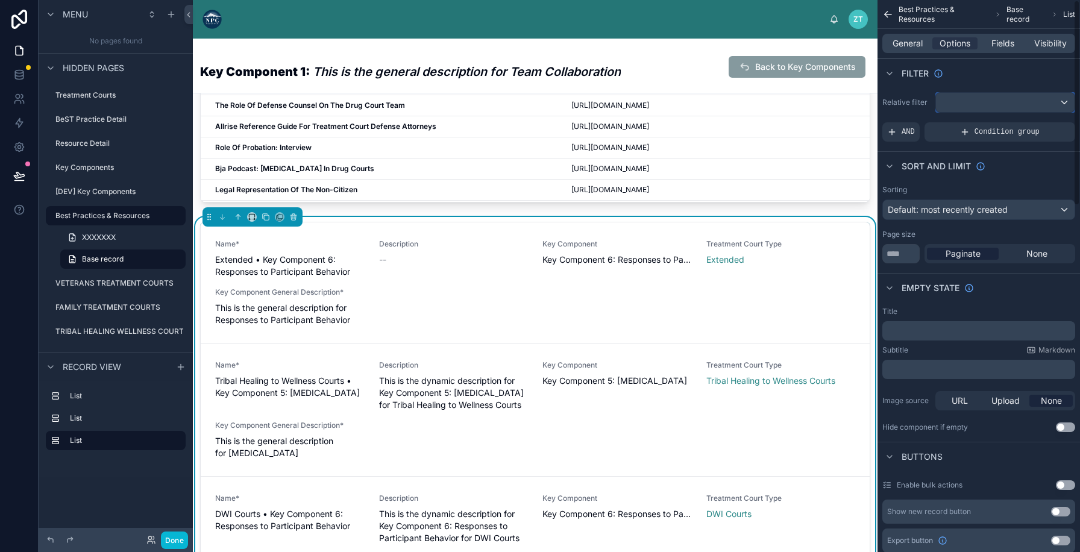
click at [978, 97] on div "scrollable content" at bounding box center [1005, 102] width 139 height 19
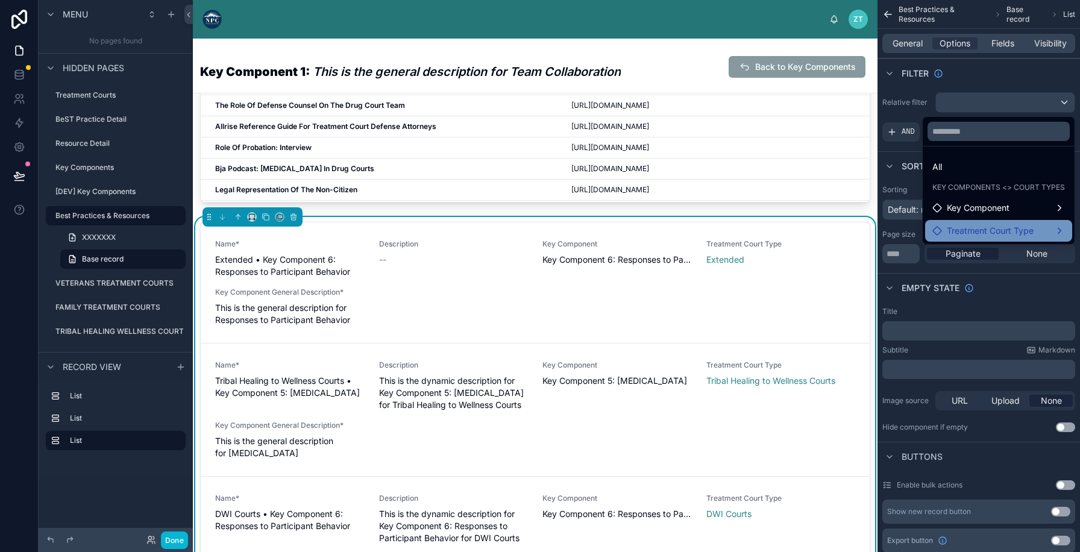
click at [979, 231] on span "Treatment Court Type" at bounding box center [990, 231] width 87 height 14
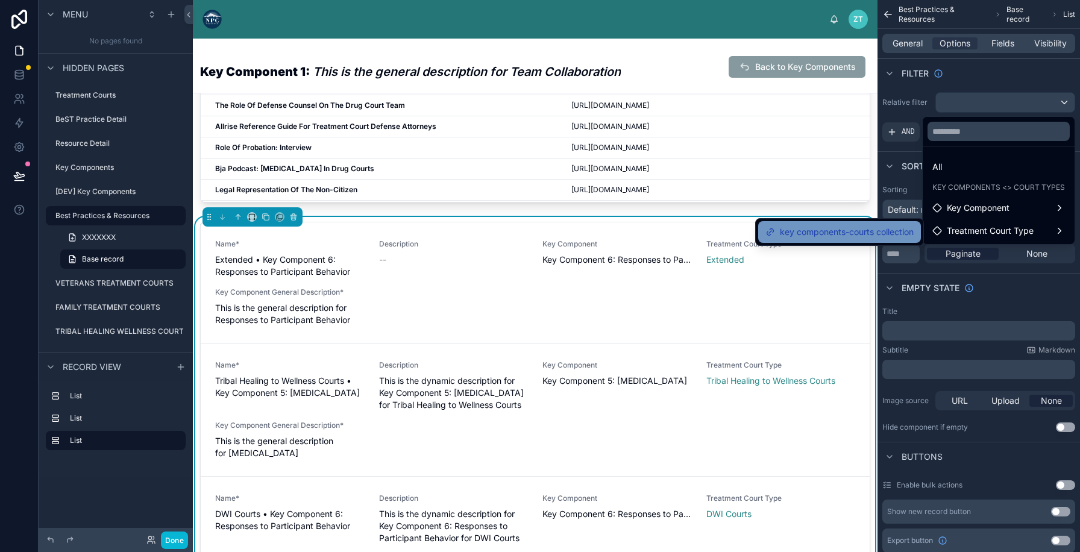
click at [858, 233] on span "key components-courts collection" at bounding box center [847, 232] width 134 height 14
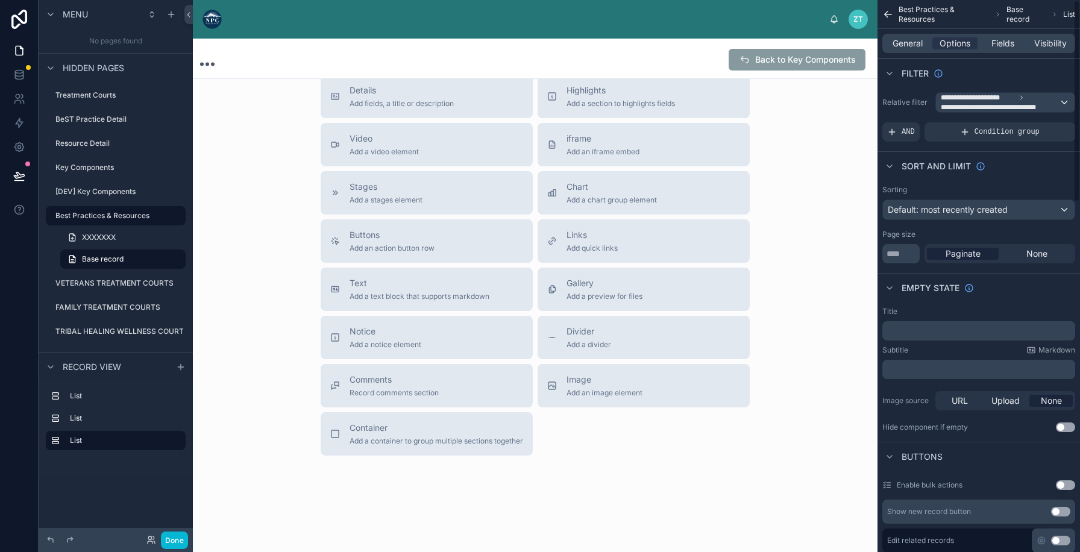
click at [1007, 51] on div "General Options Fields Visibility" at bounding box center [979, 43] width 193 height 19
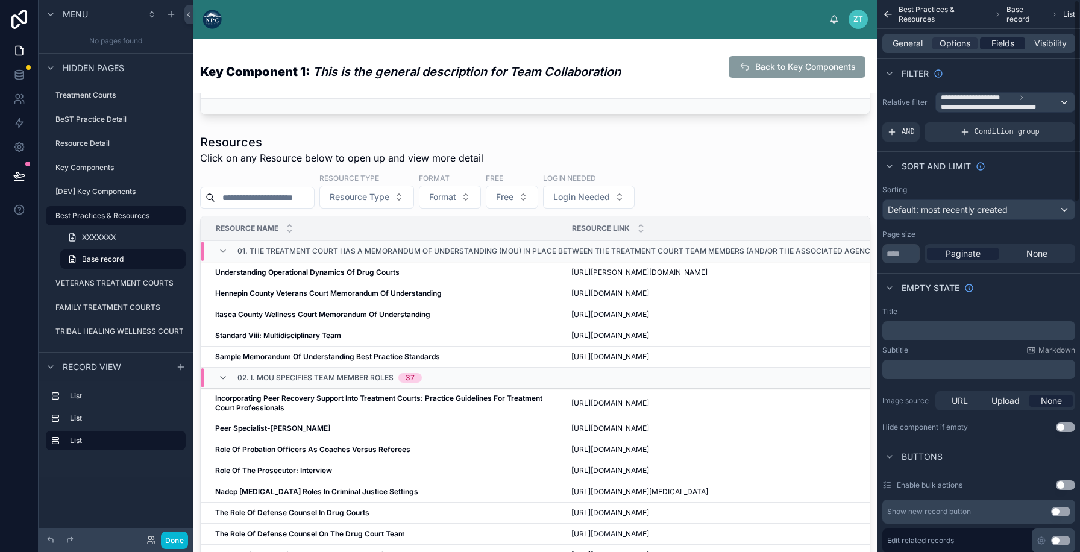
scroll to position [705, 0]
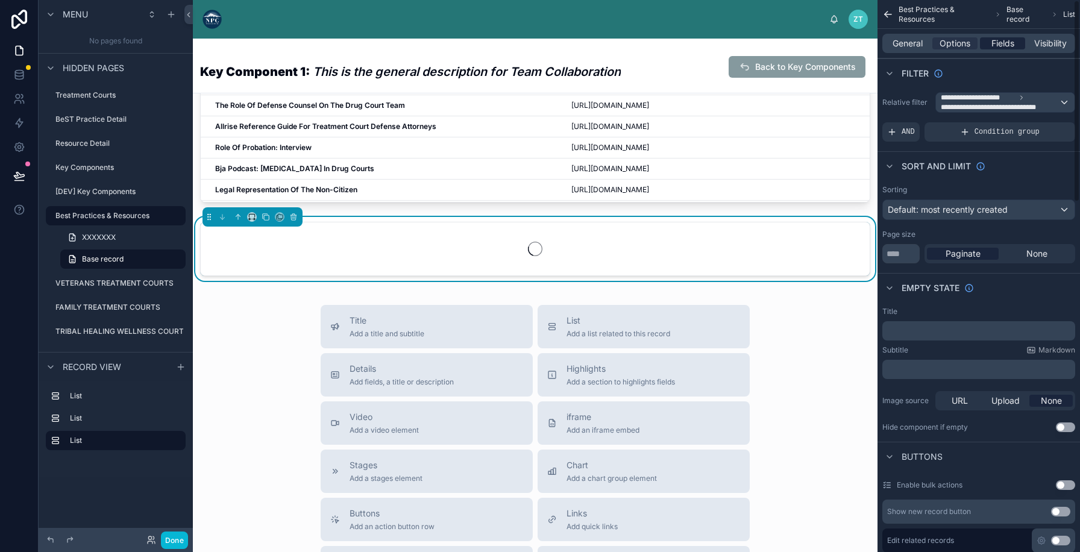
click at [1002, 43] on span "Fields" at bounding box center [1003, 43] width 23 height 12
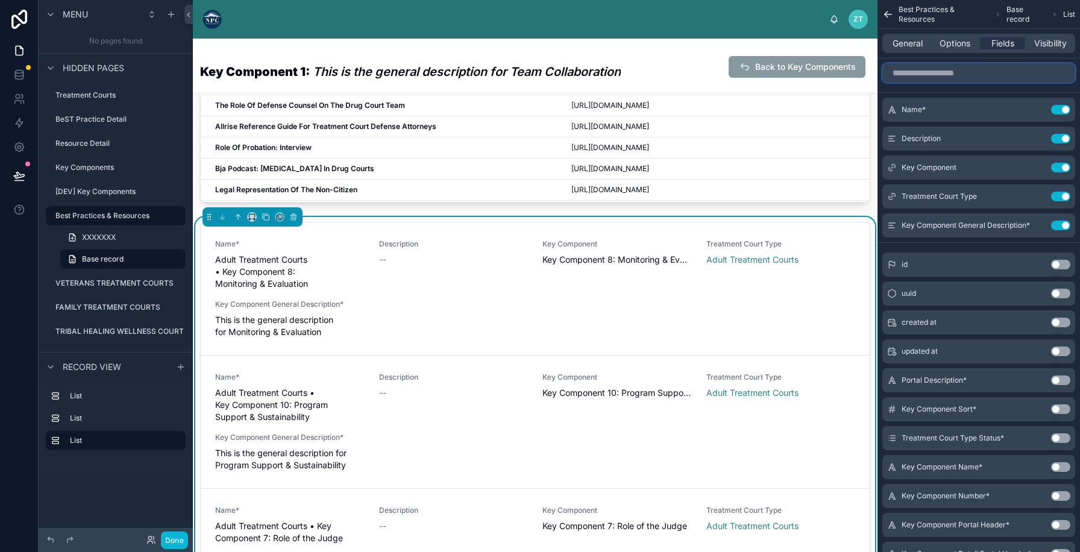
click at [934, 72] on input "scrollable content" at bounding box center [979, 72] width 193 height 19
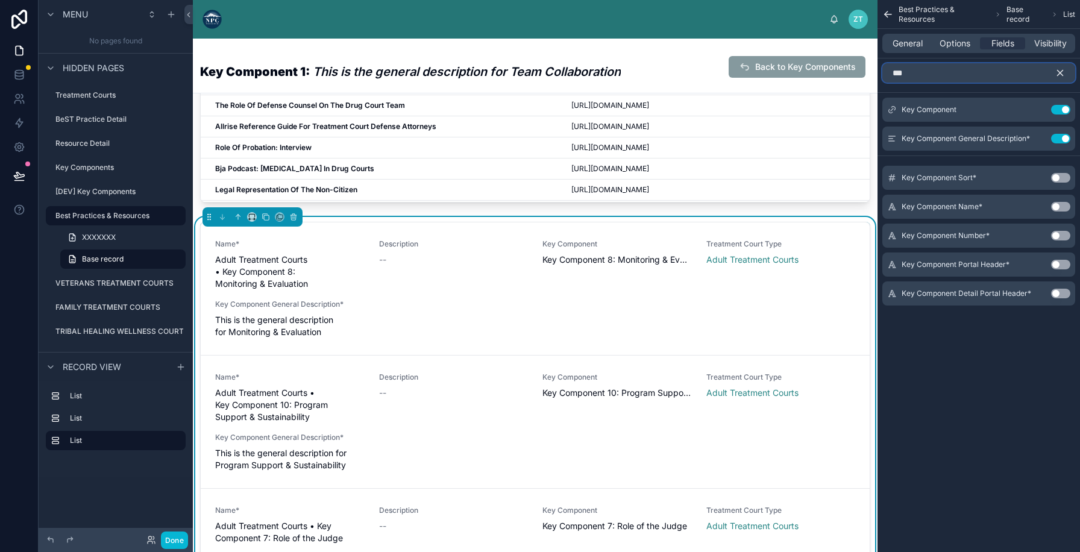
type input "***"
click at [1057, 238] on button "Use setting" at bounding box center [1060, 236] width 19 height 10
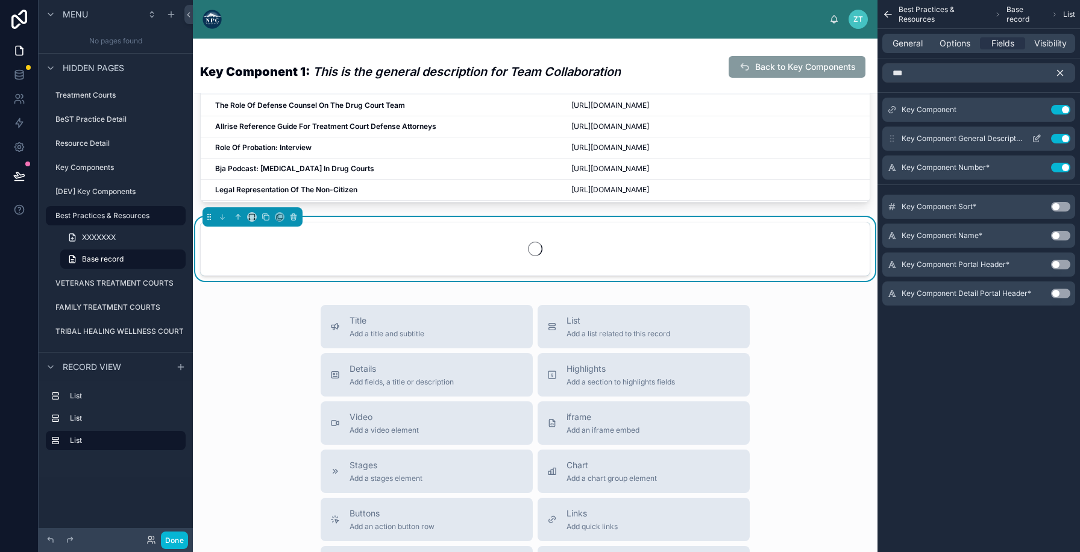
click at [1062, 134] on button "Use setting" at bounding box center [1060, 139] width 19 height 10
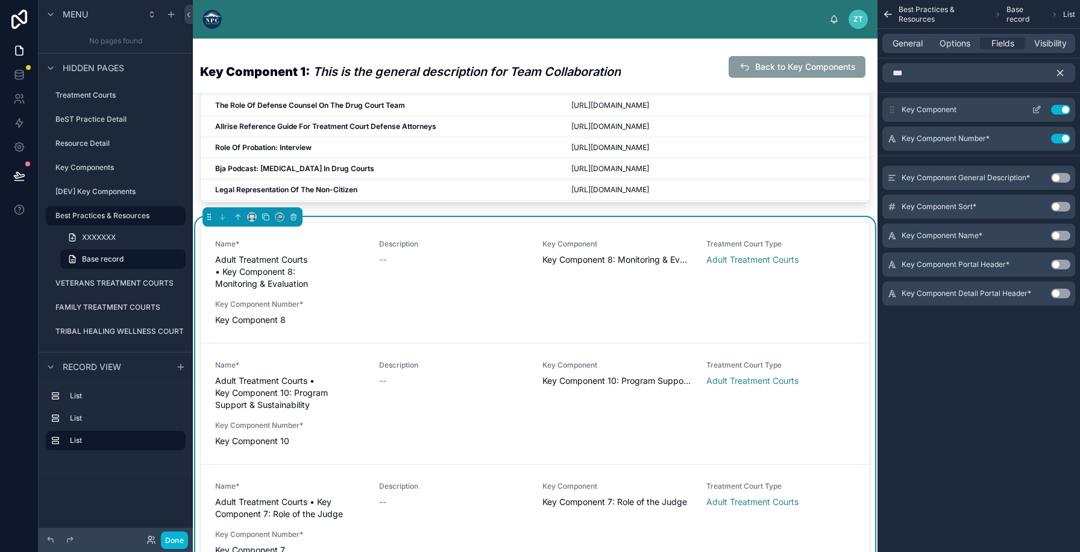
click at [1060, 109] on button "Use setting" at bounding box center [1060, 110] width 19 height 10
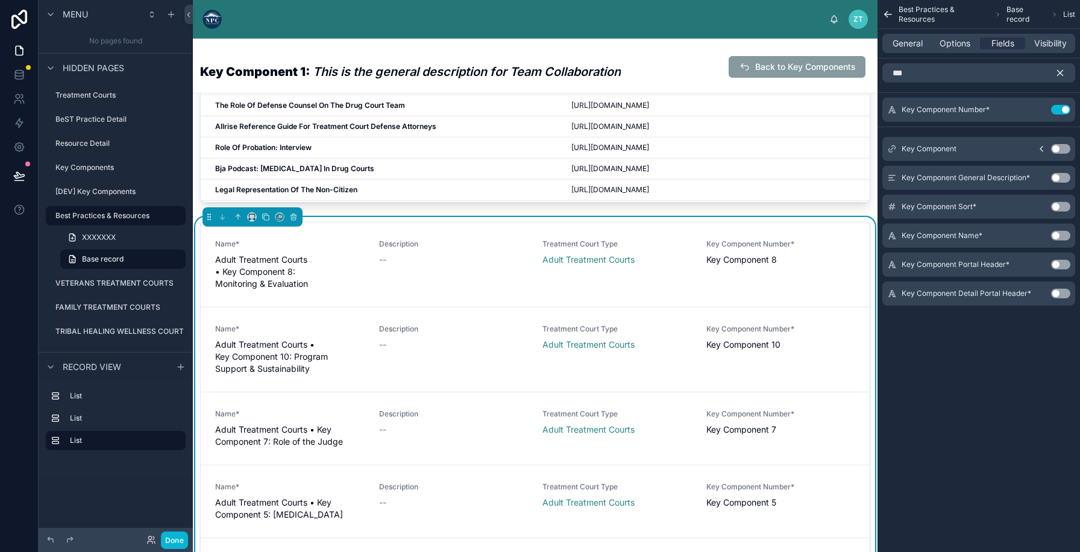
click at [1055, 73] on icon "scrollable content" at bounding box center [1060, 73] width 11 height 11
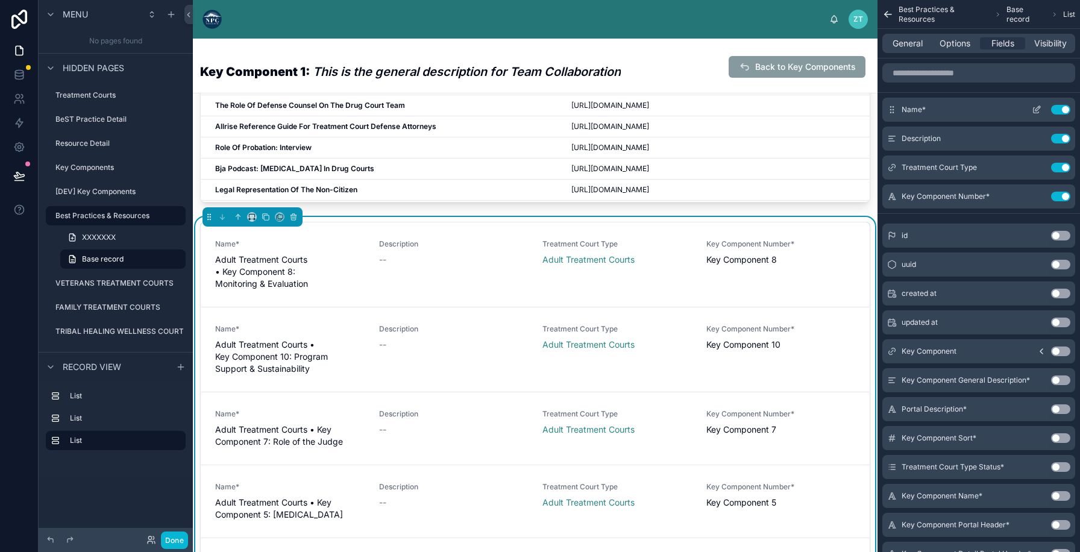
click at [1063, 109] on button "Use setting" at bounding box center [1060, 110] width 19 height 10
click at [1063, 134] on button "Use setting" at bounding box center [1060, 139] width 19 height 10
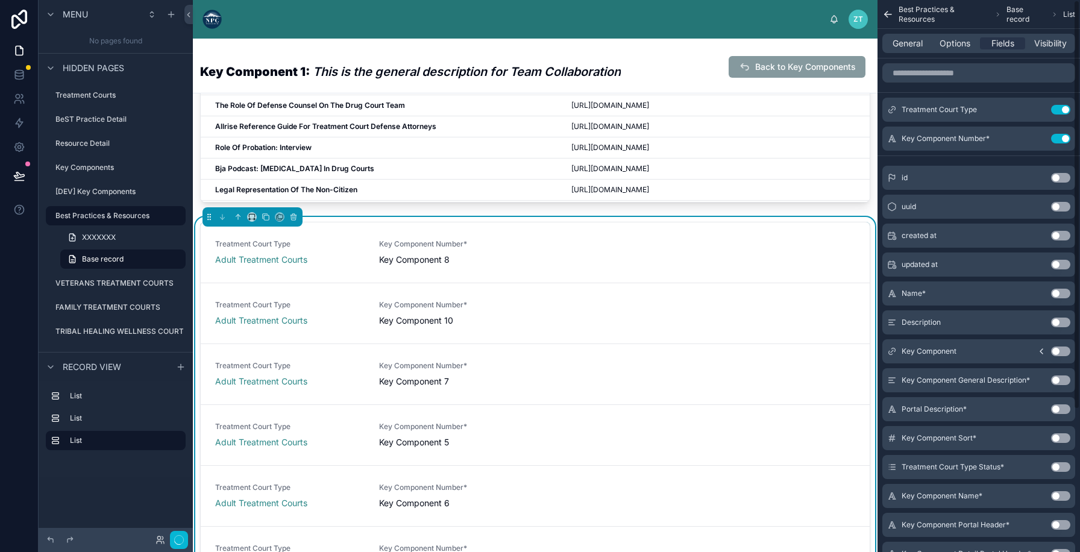
click at [1063, 109] on button "Use setting" at bounding box center [1060, 110] width 19 height 10
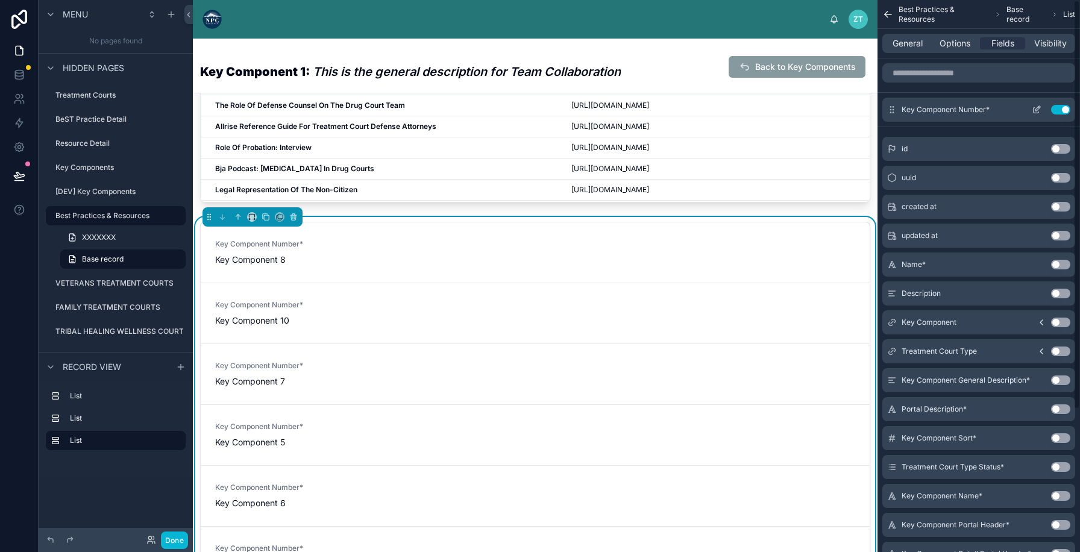
click at [1038, 109] on icon "scrollable content" at bounding box center [1038, 108] width 5 height 5
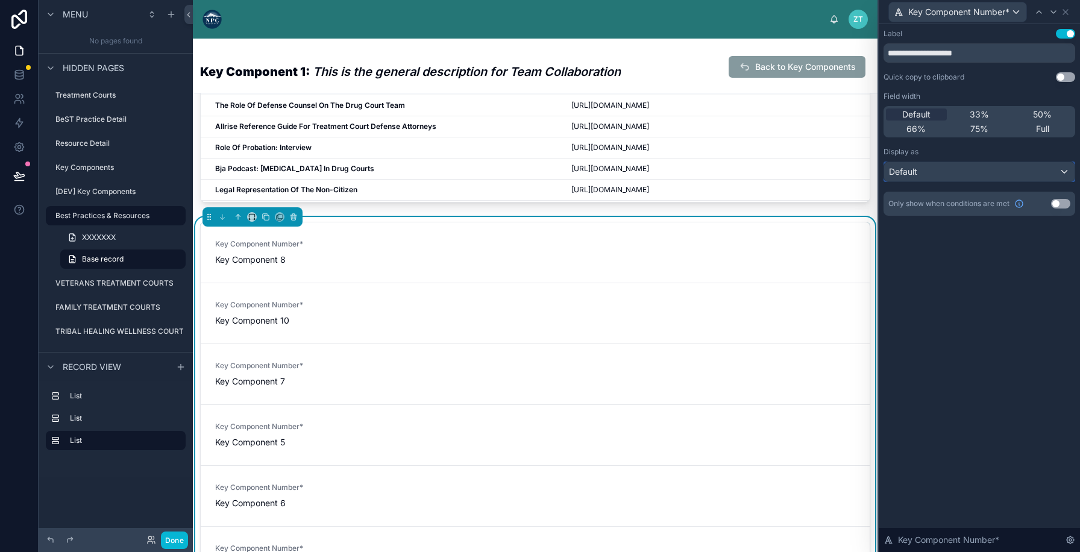
click at [975, 171] on div "Default" at bounding box center [979, 171] width 190 height 19
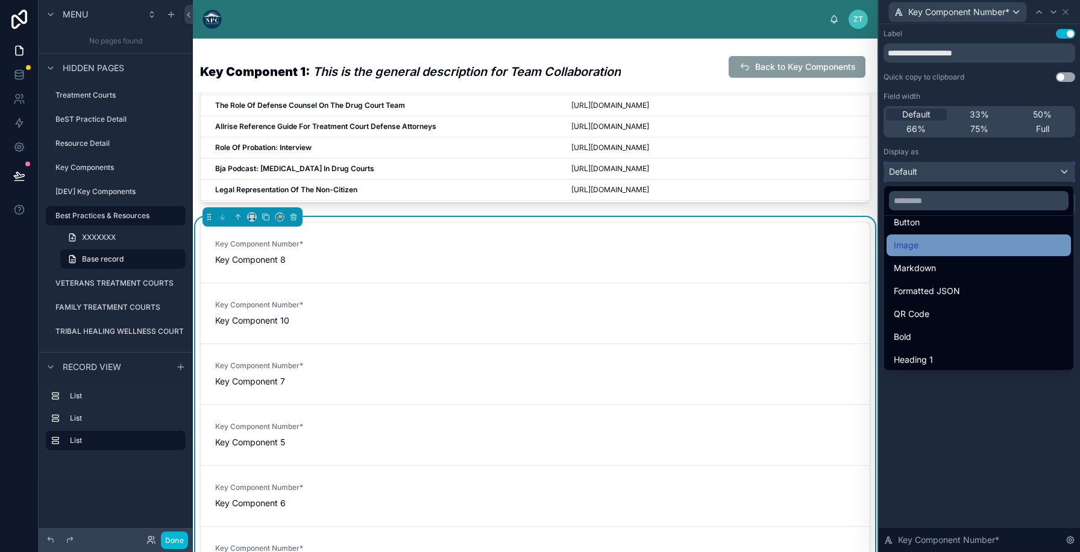
scroll to position [63, 0]
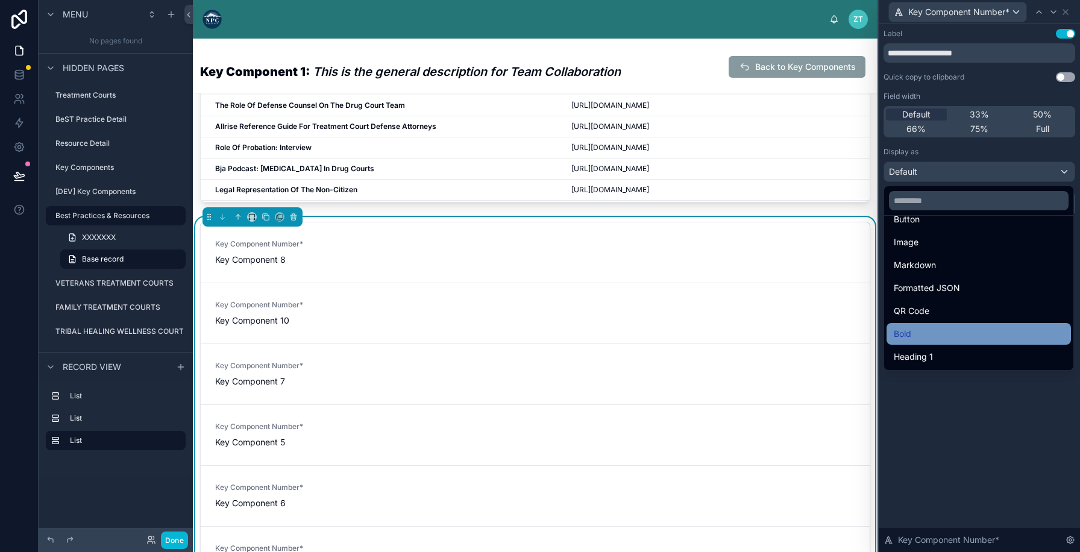
click at [972, 338] on div "Bold" at bounding box center [979, 334] width 170 height 14
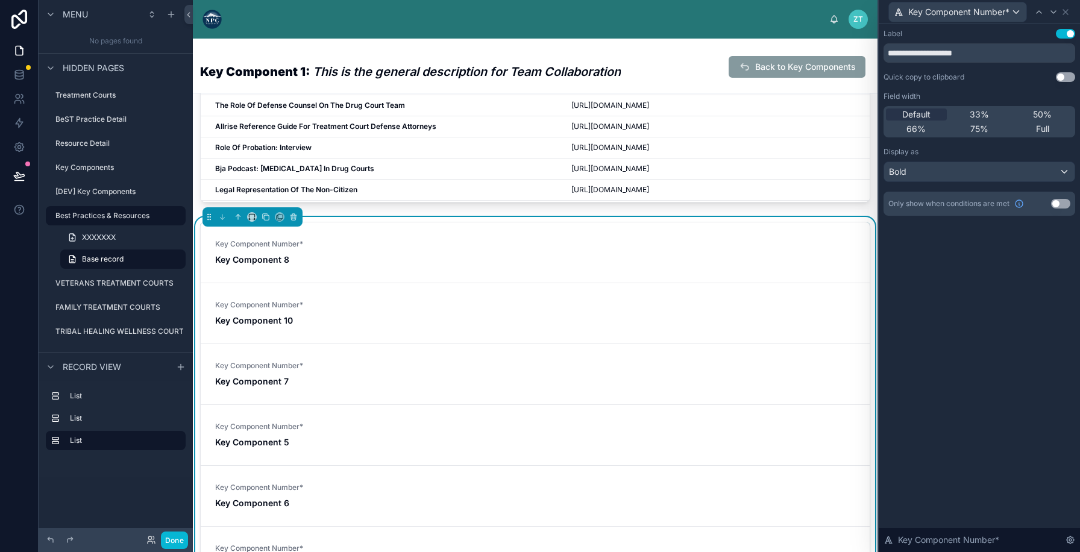
click at [1059, 35] on button "Use setting" at bounding box center [1065, 34] width 19 height 10
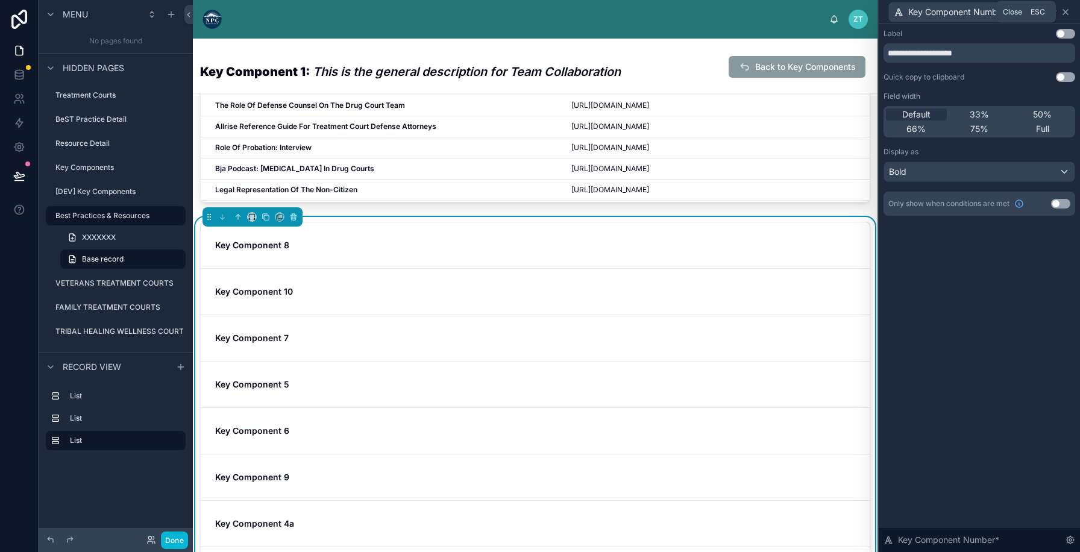
click at [1069, 14] on icon at bounding box center [1066, 12] width 10 height 10
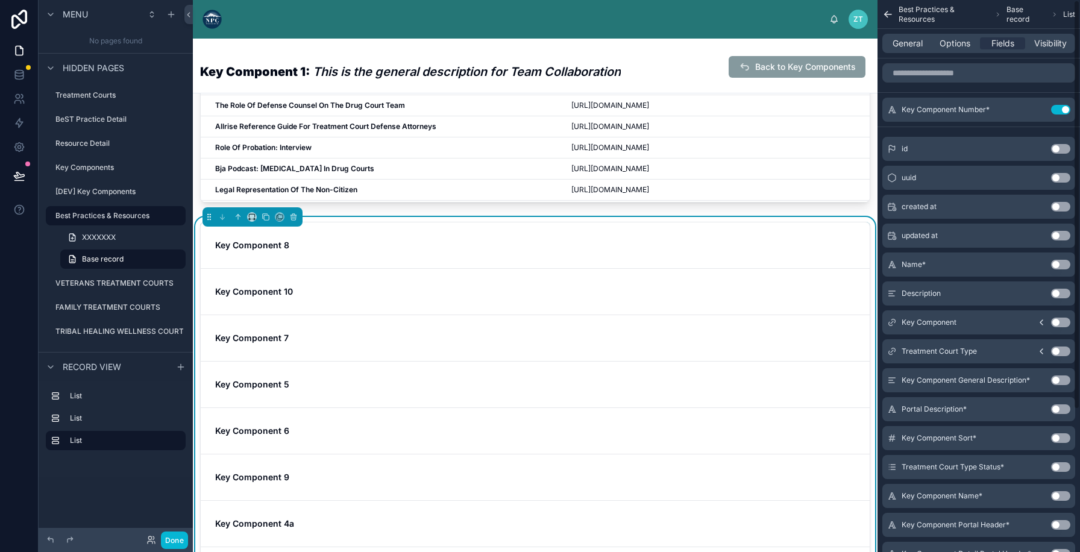
click at [956, 51] on div "General Options Fields Visibility" at bounding box center [979, 43] width 193 height 19
click at [956, 46] on span "Options" at bounding box center [955, 43] width 31 height 12
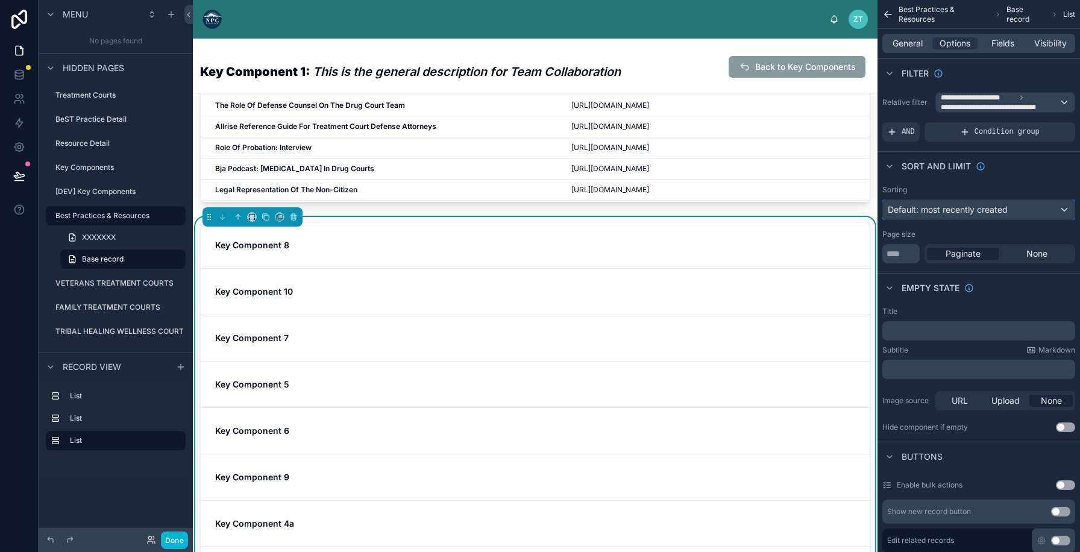
click at [954, 203] on div "Default: most recently created" at bounding box center [979, 209] width 192 height 19
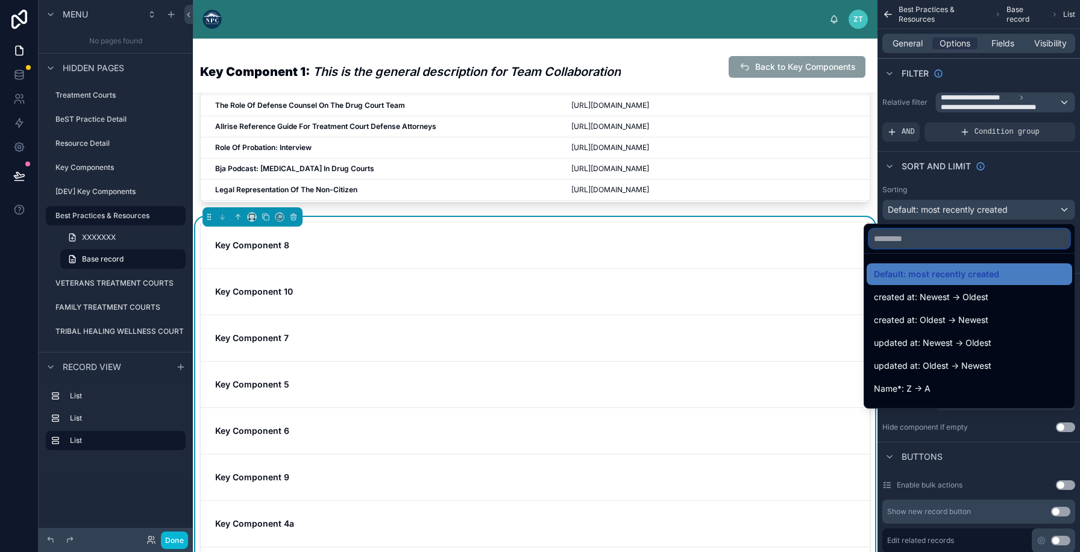
click at [931, 242] on input "text" at bounding box center [969, 238] width 201 height 19
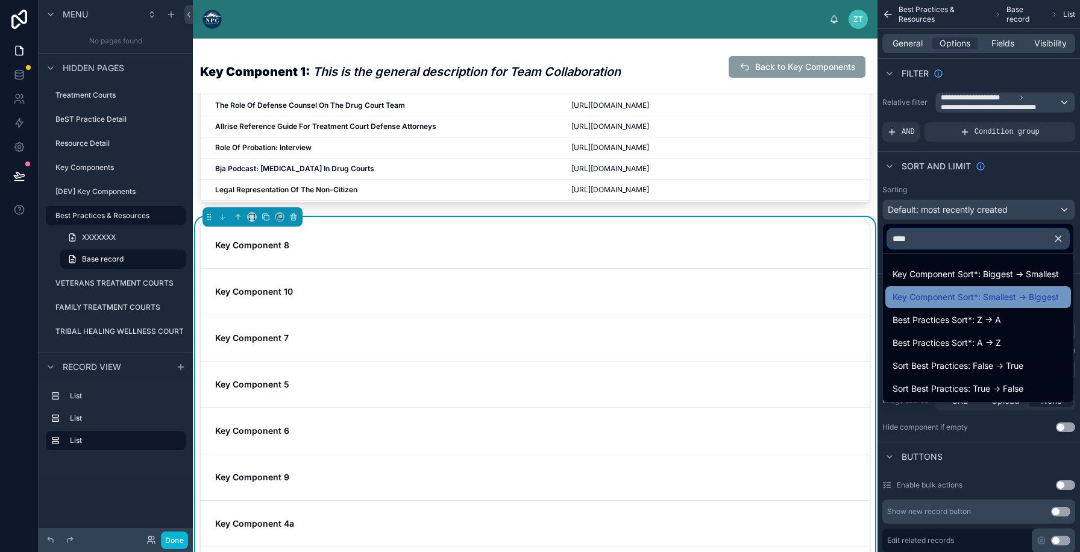
type input "****"
click at [950, 299] on span "Key Component Sort*: Smallest -> Biggest" at bounding box center [976, 297] width 166 height 14
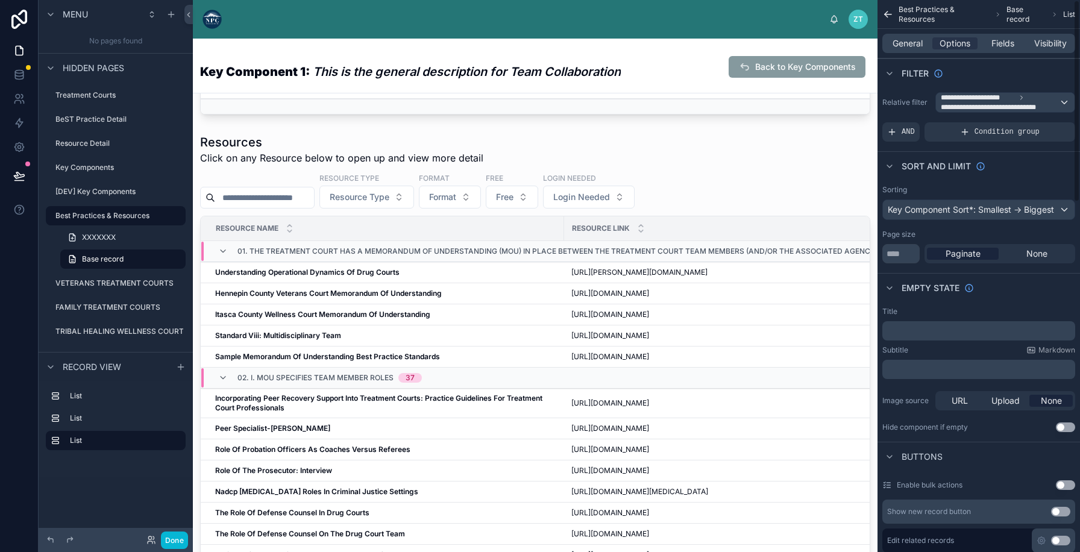
scroll to position [705, 0]
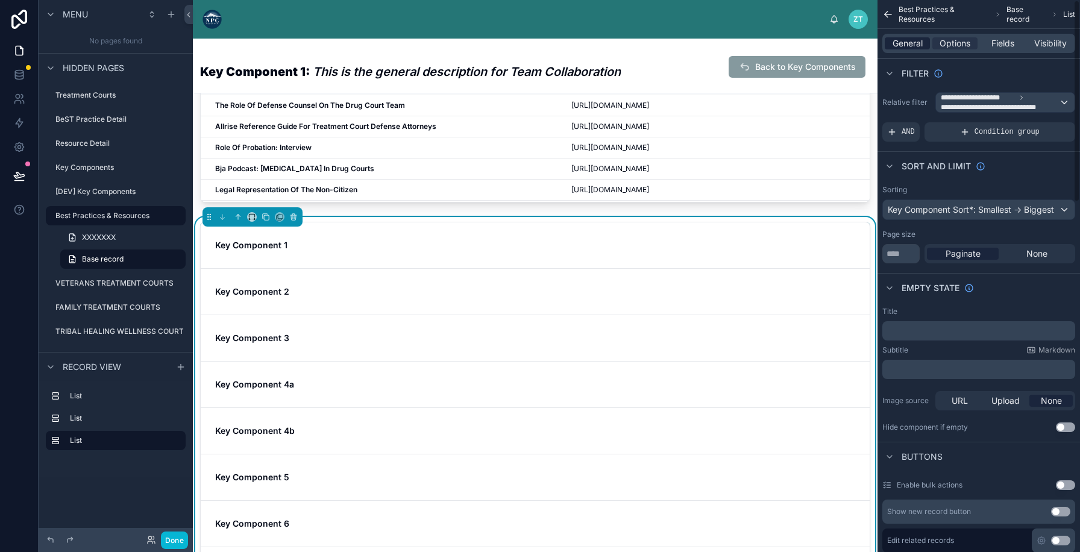
click at [910, 46] on span "General" at bounding box center [908, 43] width 30 height 12
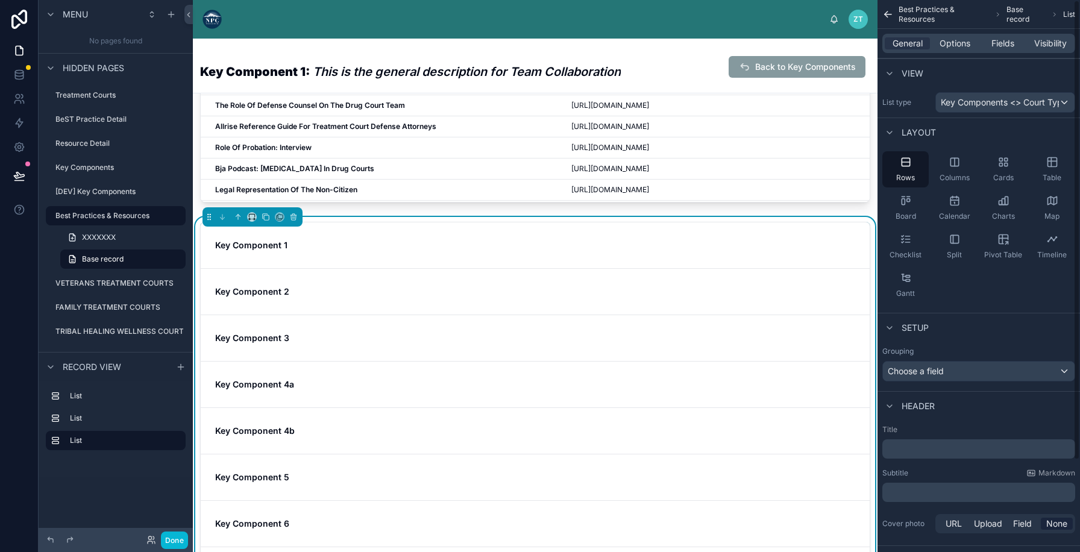
scroll to position [110, 0]
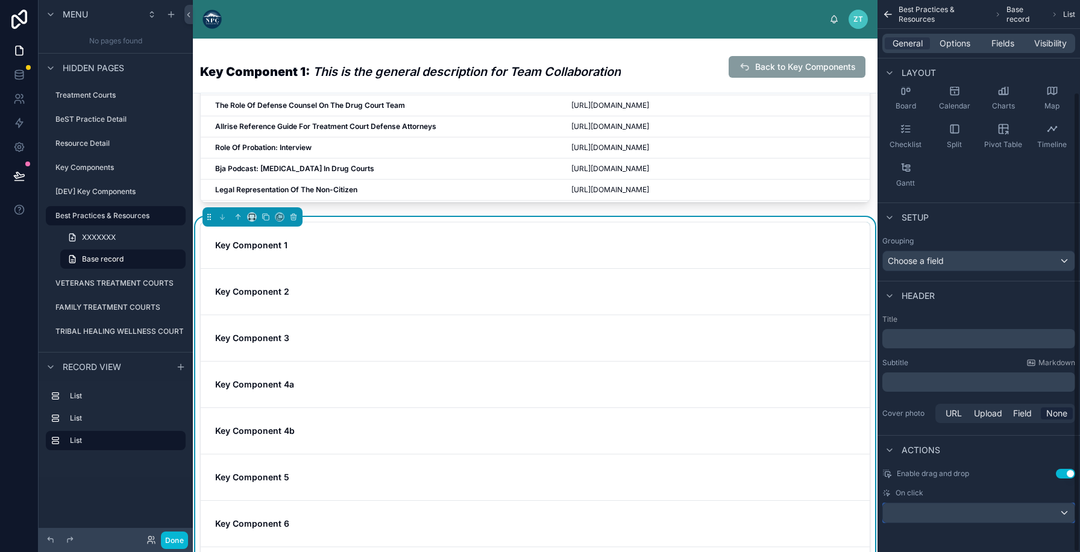
click at [964, 514] on div "scrollable content" at bounding box center [979, 512] width 192 height 19
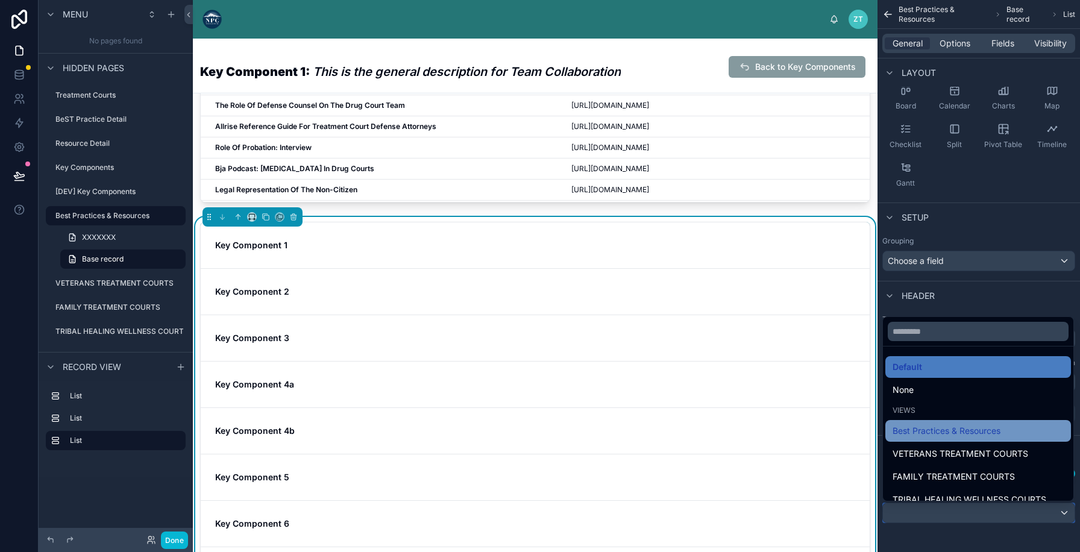
scroll to position [12, 0]
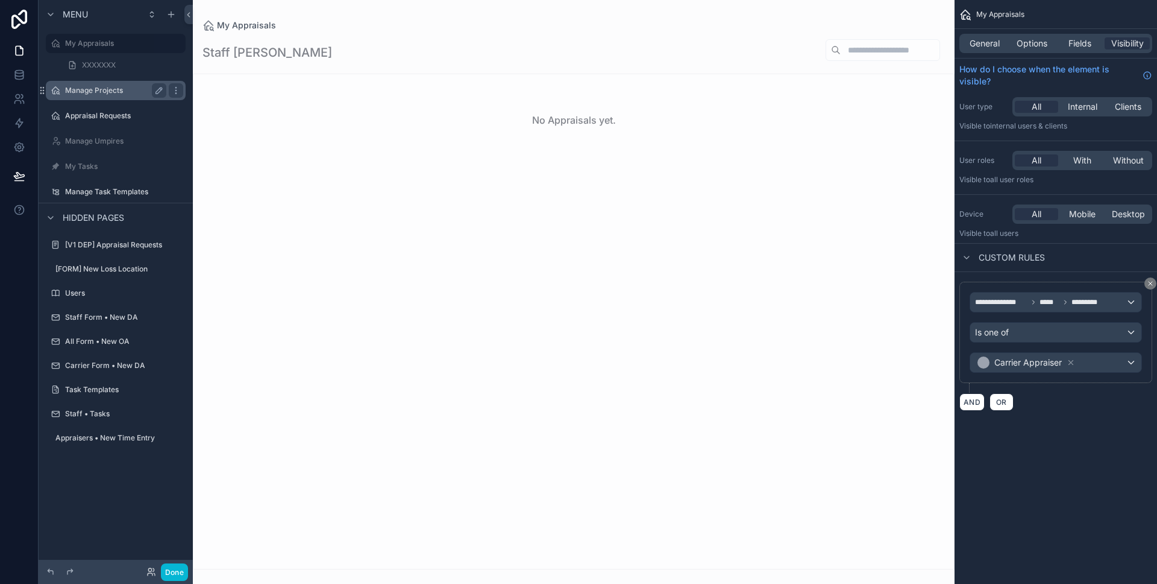
click at [77, 90] on label "Manage Projects" at bounding box center [113, 91] width 96 height 10
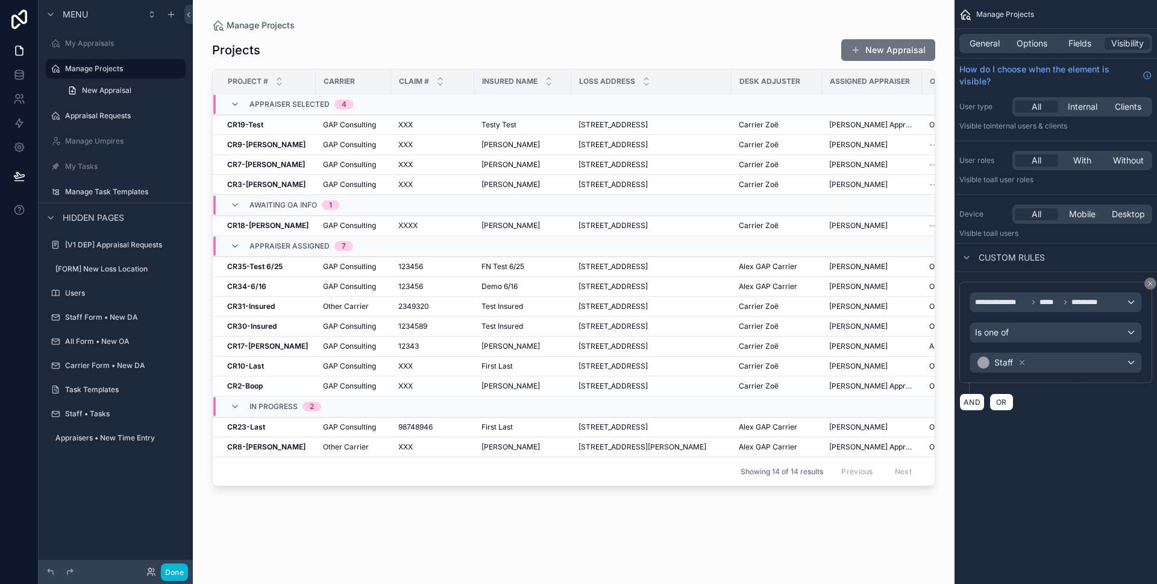
click at [313, 129] on div at bounding box center [574, 284] width 762 height 569
click at [303, 128] on div "CR19-Test CR19-Test" at bounding box center [267, 125] width 81 height 10
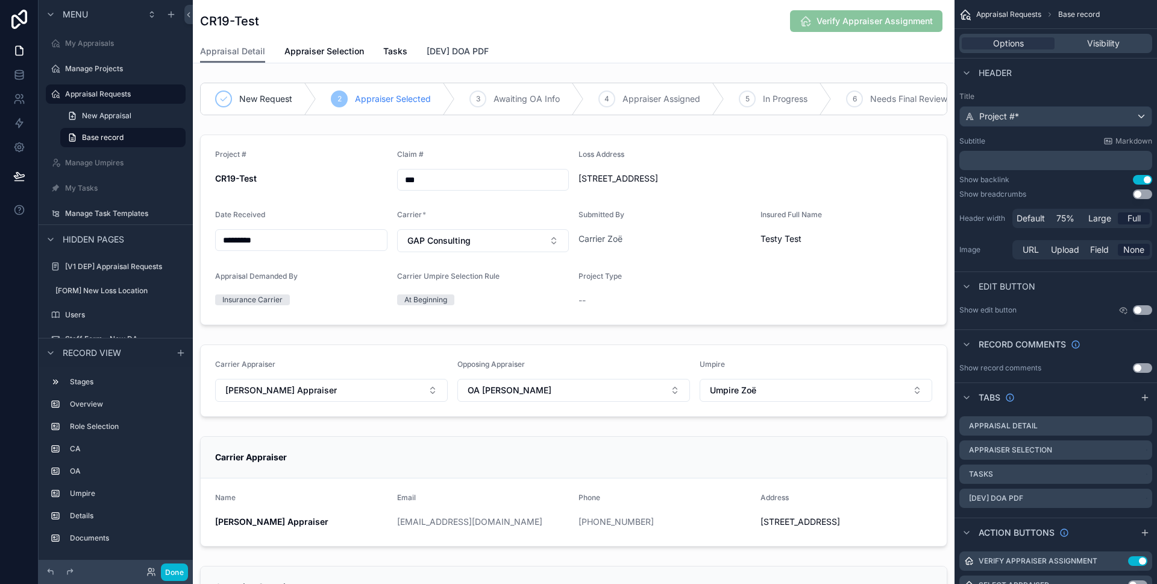
click at [455, 50] on span "[DEV] DOA PDF" at bounding box center [458, 51] width 62 height 12
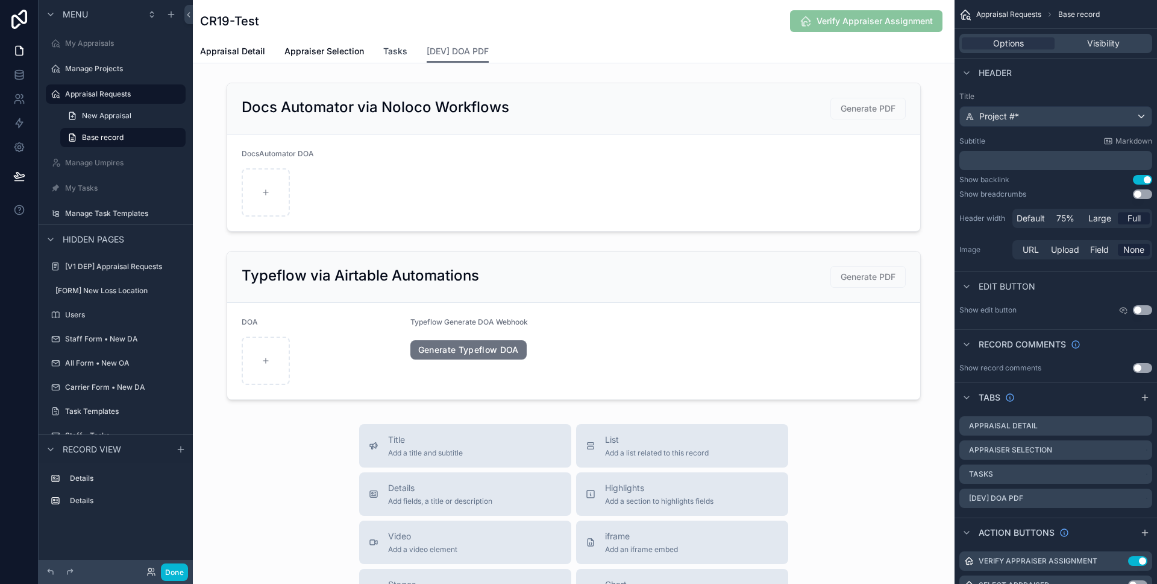
click at [396, 55] on span "Tasks" at bounding box center [395, 51] width 24 height 12
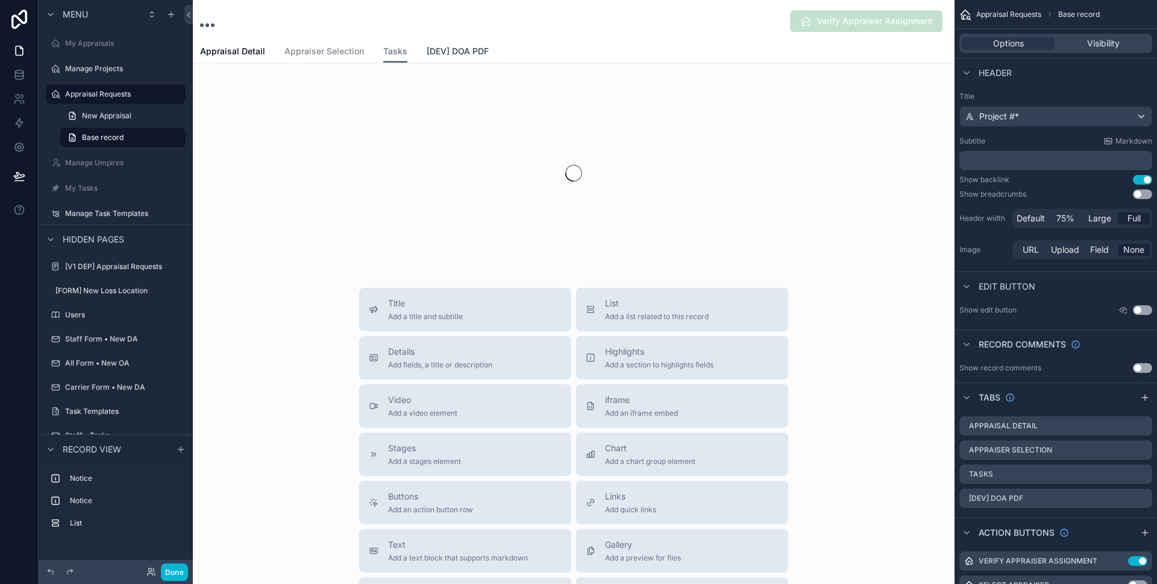
click at [446, 52] on span "[DEV] DOA PDF" at bounding box center [458, 51] width 62 height 12
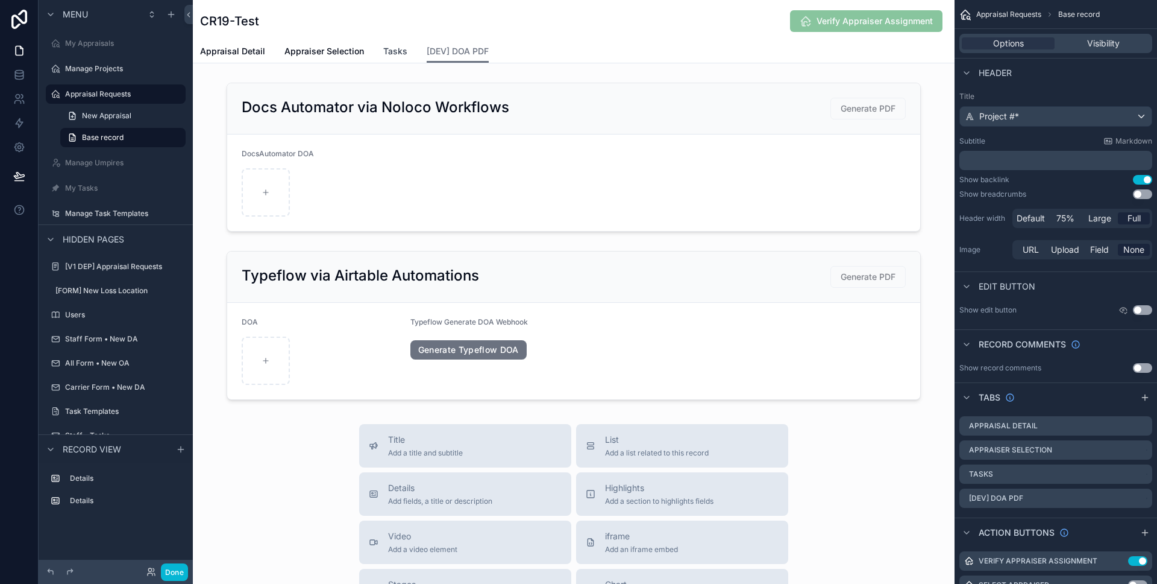
click at [403, 53] on span "Tasks" at bounding box center [395, 51] width 24 height 12
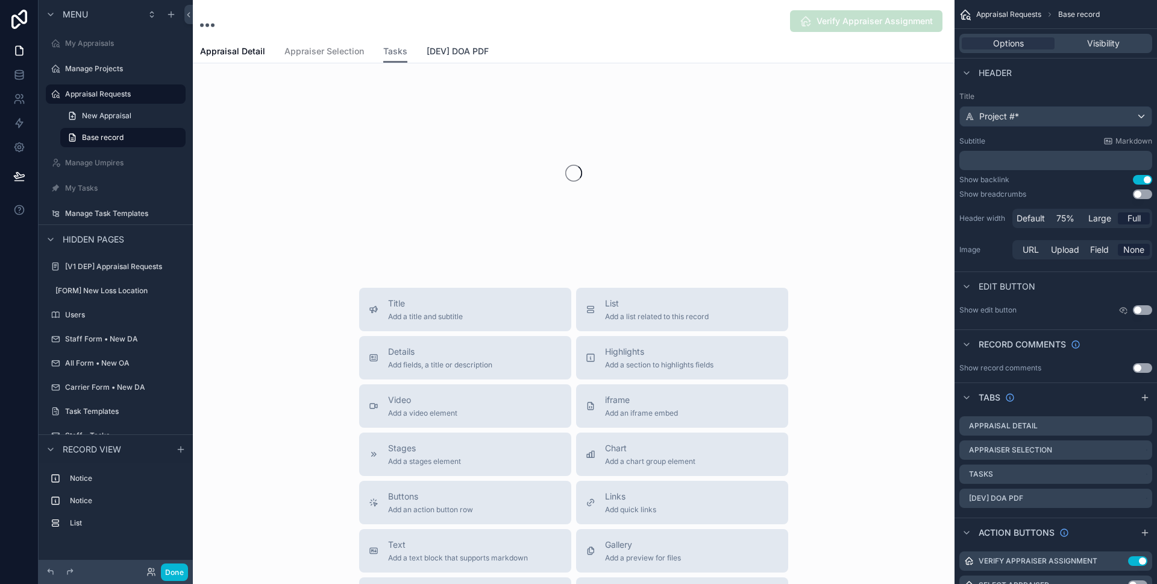
click at [447, 52] on span "[DEV] DOA PDF" at bounding box center [458, 51] width 62 height 12
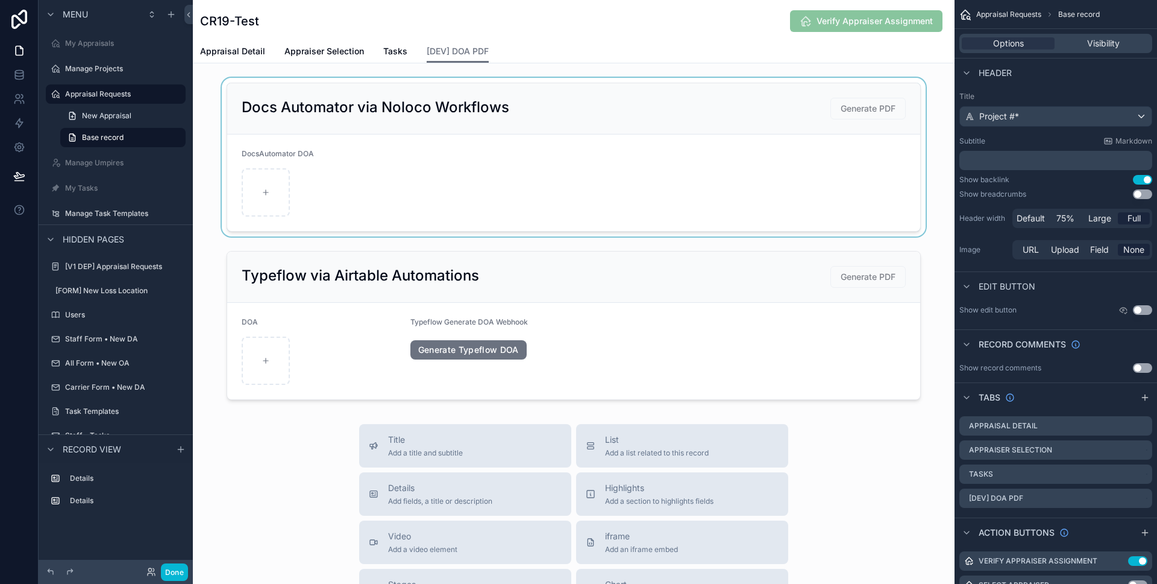
click at [584, 122] on div at bounding box center [574, 157] width 762 height 159
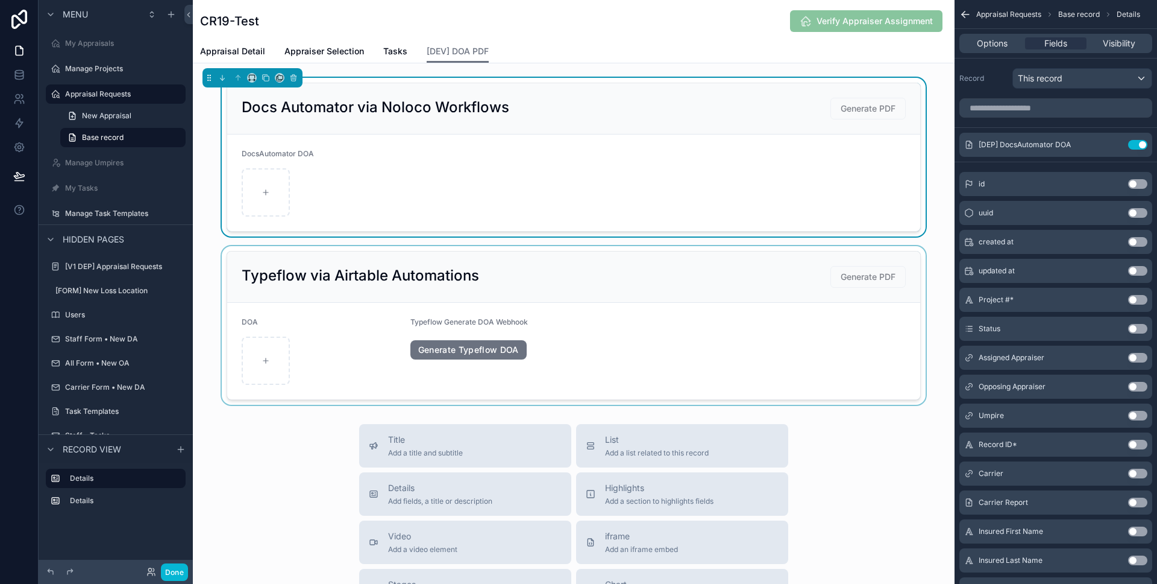
click at [552, 315] on div at bounding box center [574, 325] width 762 height 159
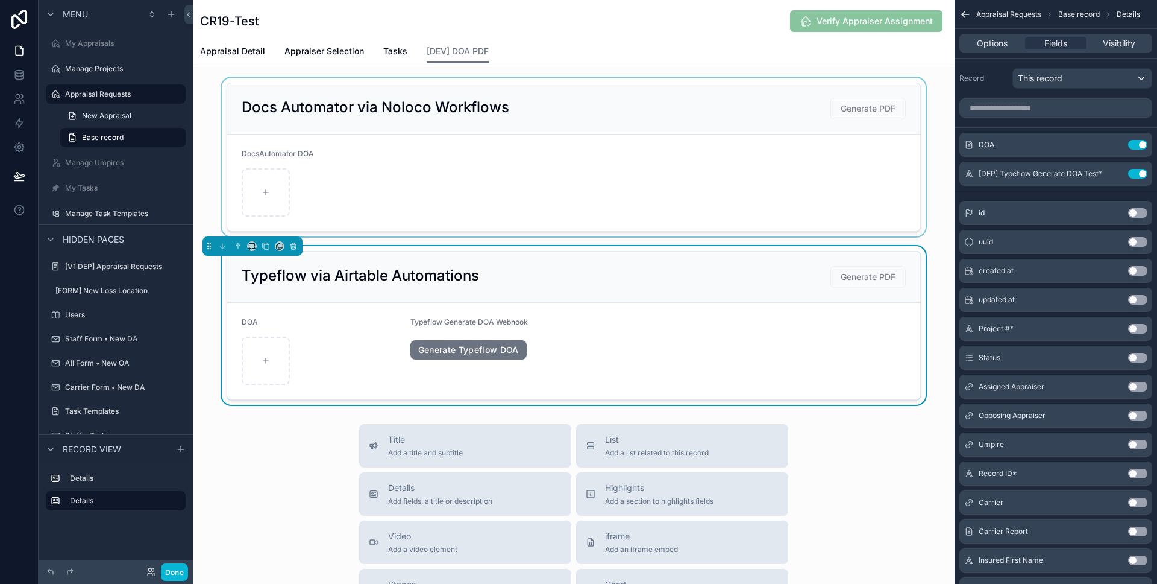
click at [209, 197] on div at bounding box center [574, 157] width 762 height 159
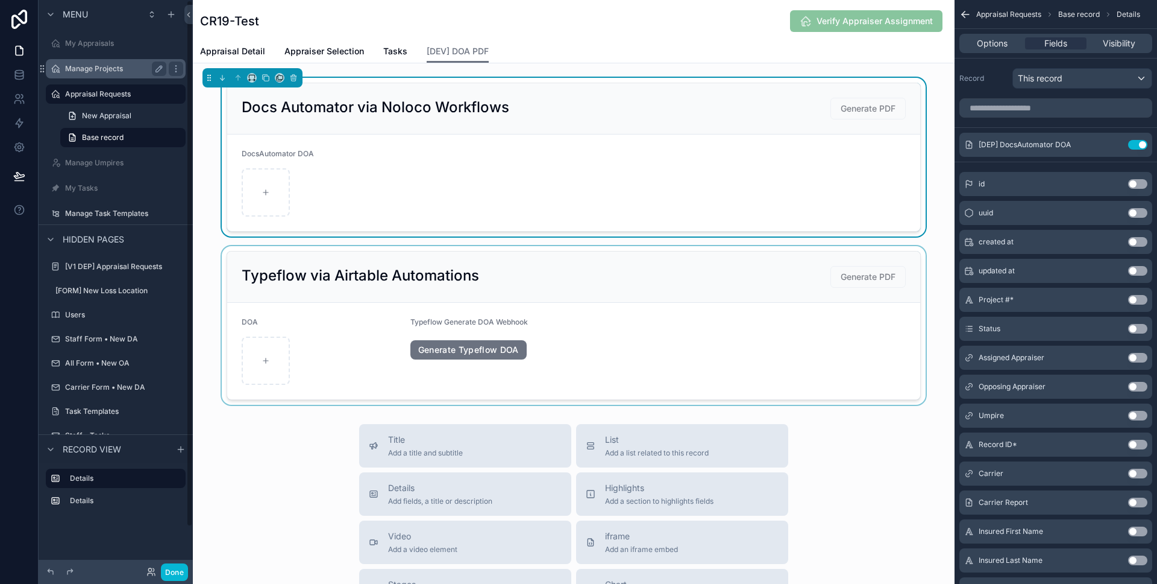
click at [107, 62] on div "Manage Projects" at bounding box center [115, 68] width 101 height 14
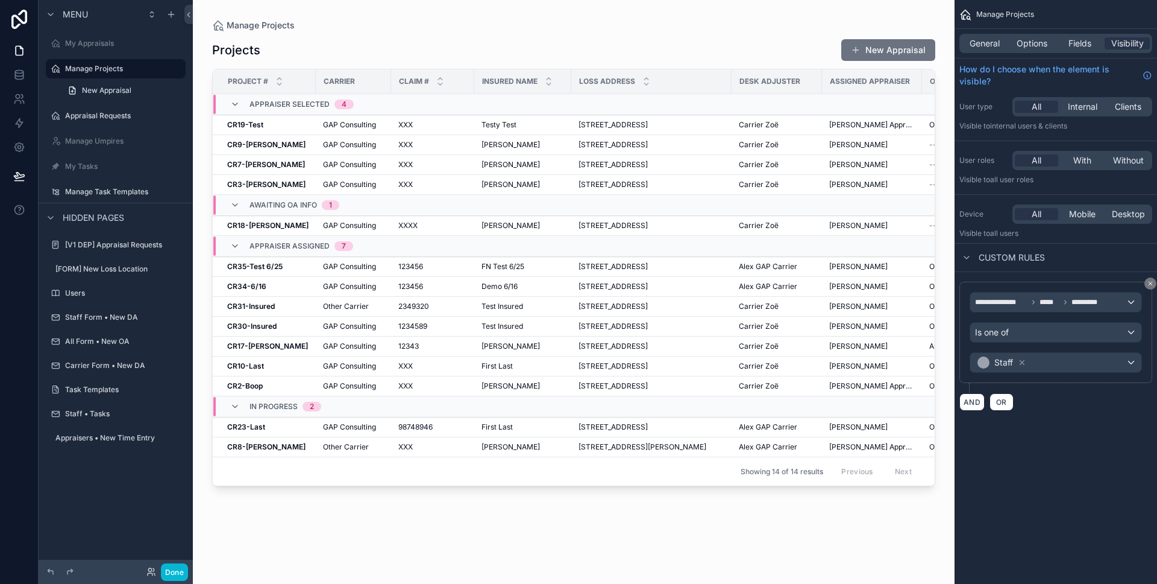
click at [390, 43] on div at bounding box center [574, 284] width 762 height 569
click at [391, 168] on td "XXX XXX" at bounding box center [432, 165] width 83 height 20
click at [398, 163] on span "XXX" at bounding box center [405, 165] width 14 height 10
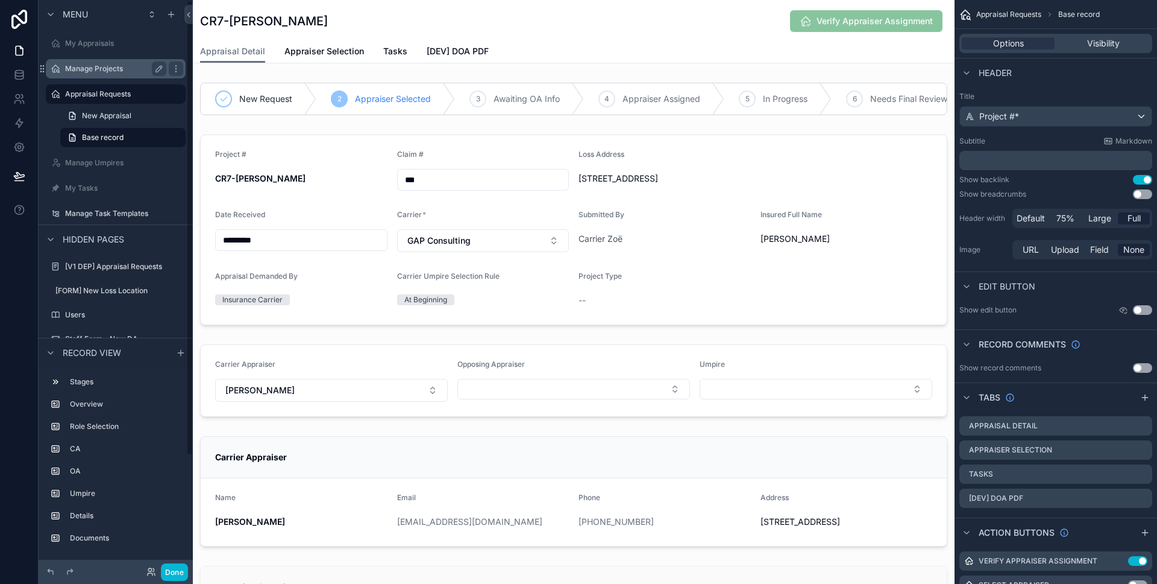
click at [106, 69] on label "Manage Projects" at bounding box center [113, 69] width 96 height 10
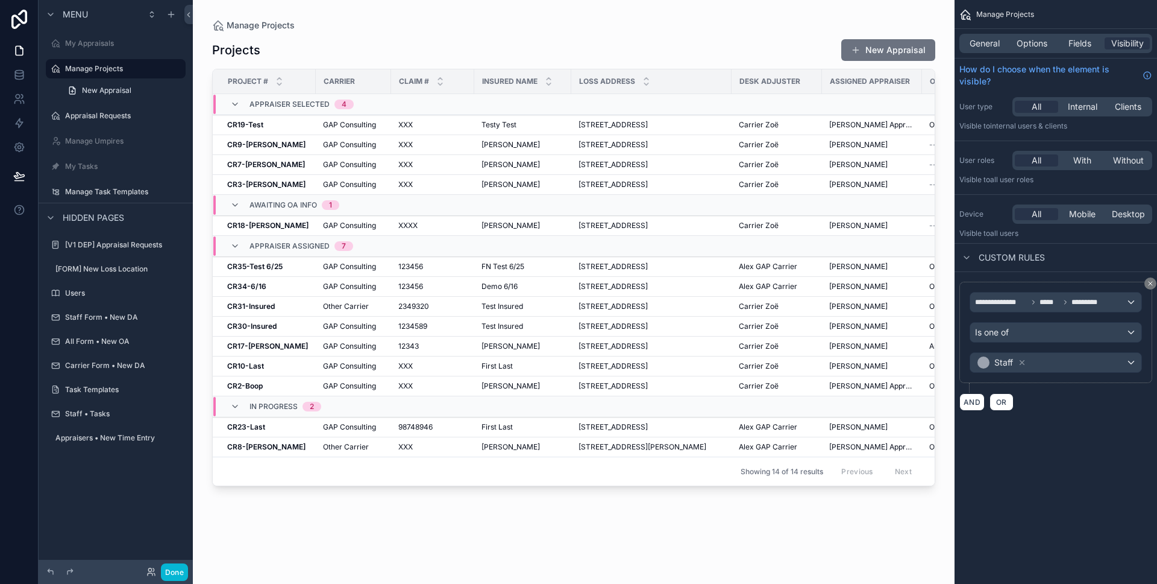
click at [157, 573] on div "Done" at bounding box center [164, 571] width 48 height 17
click at [152, 575] on icon at bounding box center [150, 574] width 5 height 2
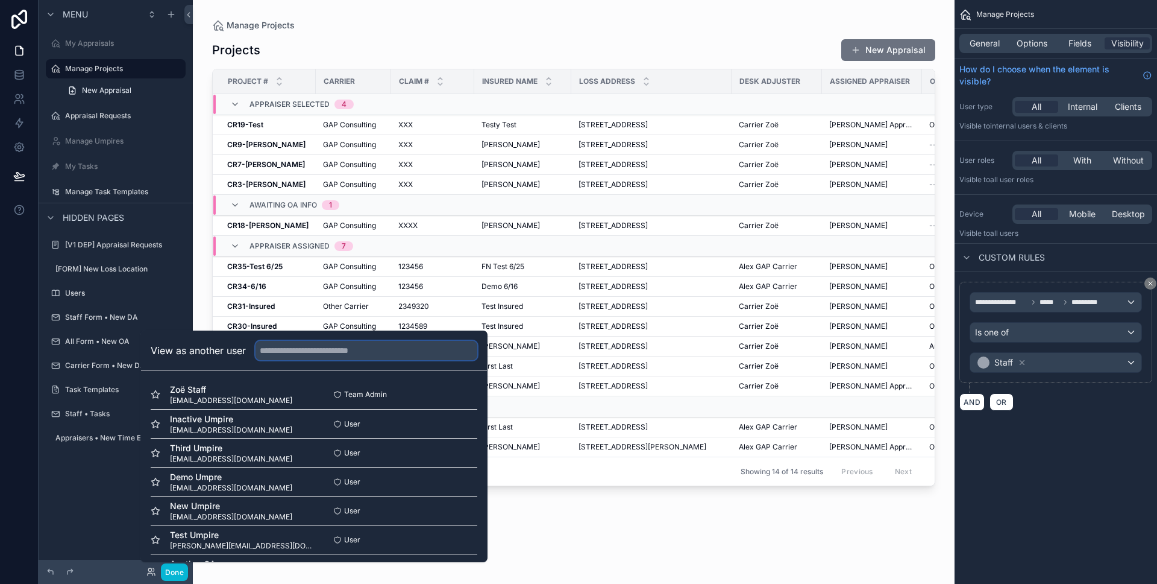
click at [349, 351] on input "text" at bounding box center [367, 350] width 222 height 19
type input "*"
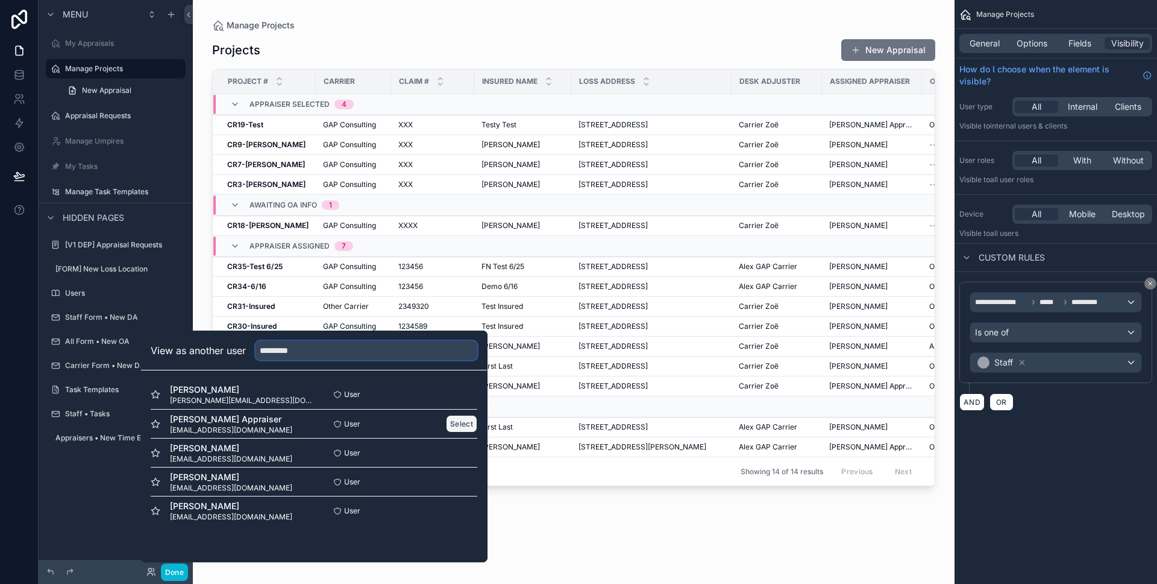
type input "*********"
click at [452, 421] on button "Select" at bounding box center [461, 423] width 31 height 17
